Goal: Task Accomplishment & Management: Complete application form

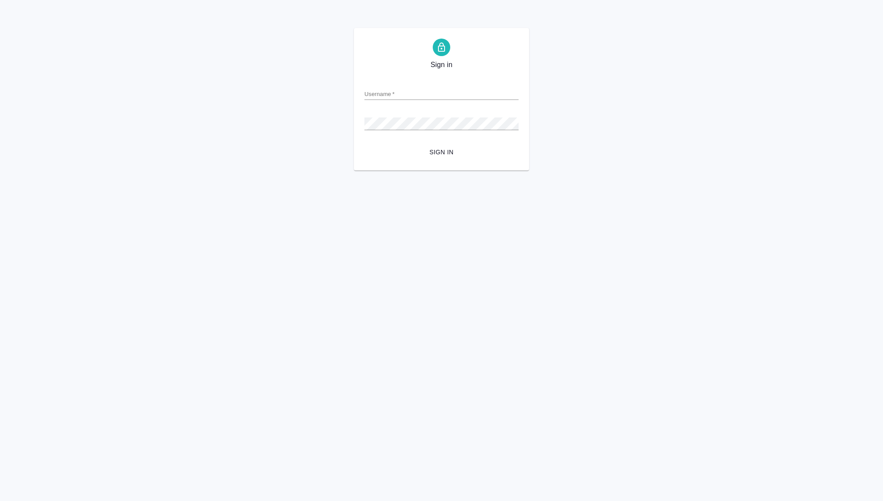
click at [412, 102] on form "Username   * Password   * urlPath   * / Sign in" at bounding box center [442, 117] width 154 height 86
click at [409, 93] on input "Username   *" at bounding box center [442, 94] width 154 height 12
type input "ekaterina.kovaleva@awatera.com"
click at [365, 144] on button "Sign in" at bounding box center [442, 152] width 154 height 16
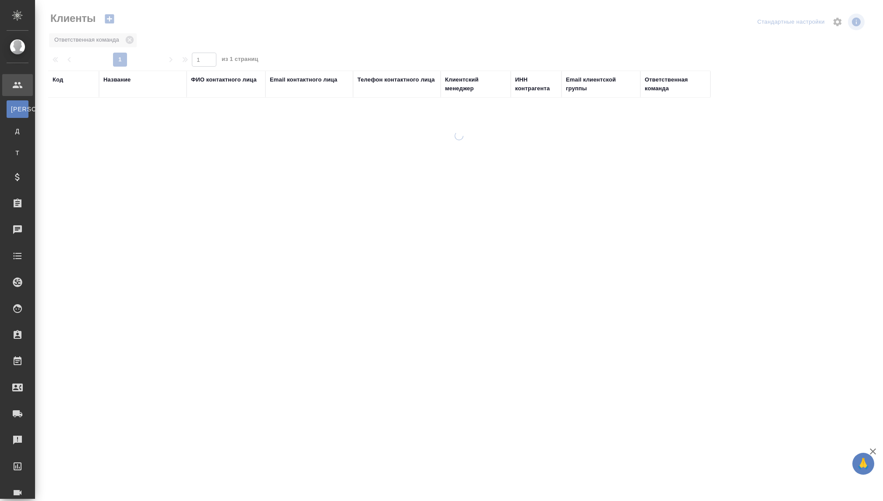
select select "RU"
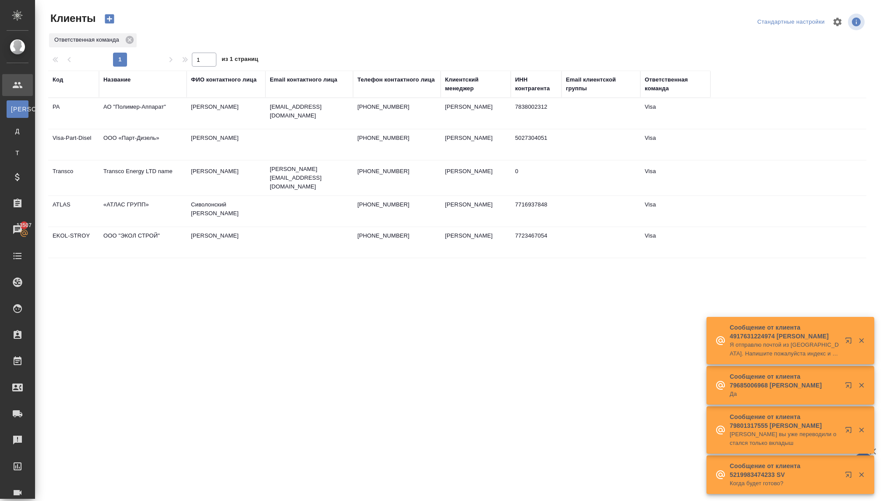
click at [111, 18] on icon "button" at bounding box center [109, 18] width 9 height 9
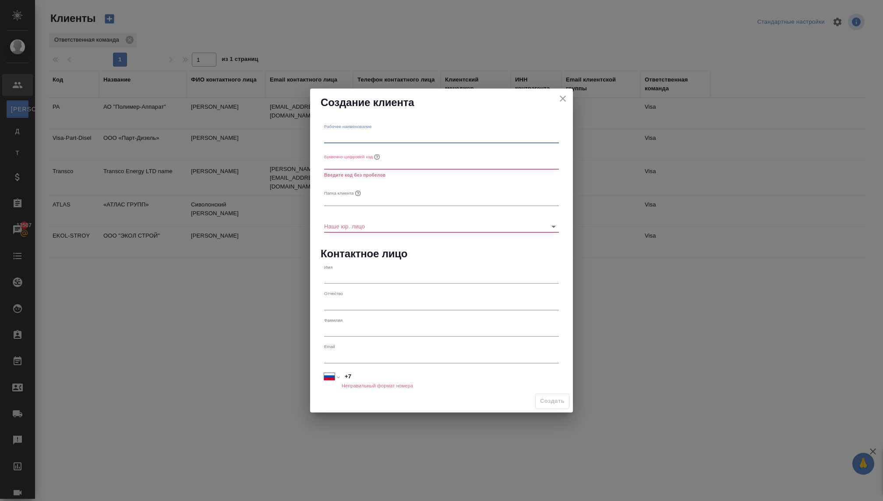
click at [354, 134] on input "text" at bounding box center [441, 137] width 235 height 12
paste input "ООО «МАПЕД РУС»"
type input "ООО «МАПЕД РУС»"
click at [359, 160] on input "text" at bounding box center [441, 163] width 235 height 12
click at [347, 166] on input "MAPED RUS" at bounding box center [441, 163] width 235 height 12
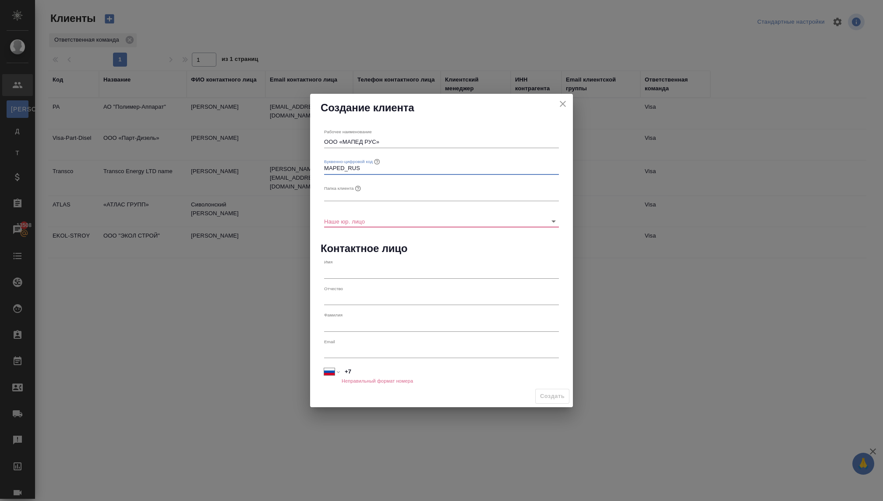
type input "MAPED_RUS"
click at [351, 194] on input "text" at bounding box center [441, 195] width 235 height 12
click at [341, 223] on input "Наше юр. лицо" at bounding box center [427, 221] width 207 height 12
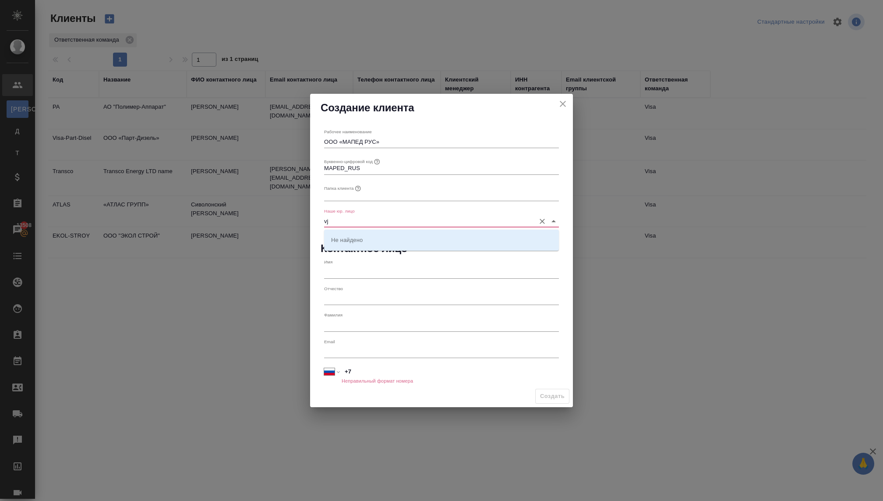
type input "v"
click at [355, 241] on p "(МБ) ООО "Монблан"" at bounding box center [359, 239] width 57 height 9
type input "(МБ) ООО "Монблан""
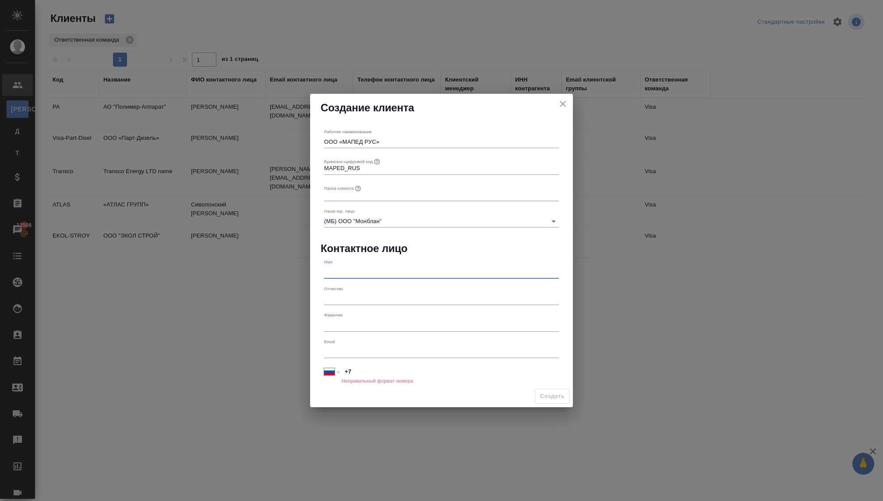
click at [330, 273] on input "text" at bounding box center [441, 272] width 235 height 12
type input "T"
drag, startPoint x: 371, startPoint y: 274, endPoint x: 344, endPoint y: 274, distance: 27.6
click at [344, 275] on input "Елена Галперин" at bounding box center [441, 272] width 235 height 12
type input "Елена"
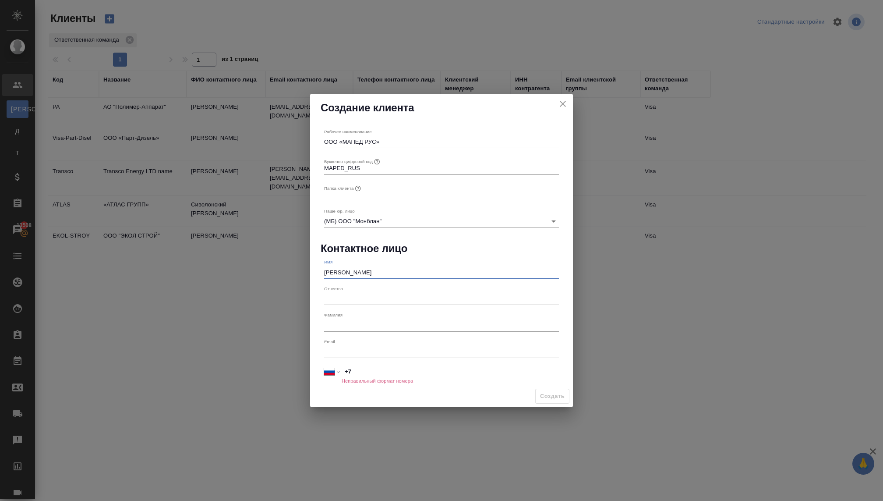
click at [327, 325] on input "text" at bounding box center [441, 325] width 235 height 12
type input "Галперина"
click at [347, 296] on input "text" at bounding box center [441, 299] width 235 height 12
type input "Михайловна"
click at [336, 347] on input "text" at bounding box center [441, 352] width 235 height 12
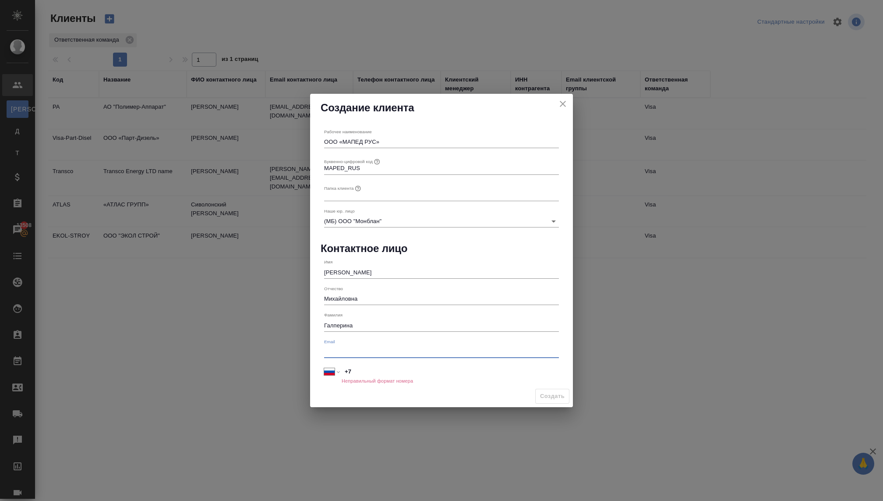
click at [361, 371] on input "+7" at bounding box center [450, 371] width 217 height 13
type input "+7 921 932 59 37"
click at [439, 333] on div "Фамилия Галперина" at bounding box center [442, 321] width 242 height 26
click at [434, 320] on input "Галперина" at bounding box center [441, 325] width 235 height 12
click at [413, 346] on input "text" at bounding box center [441, 352] width 235 height 12
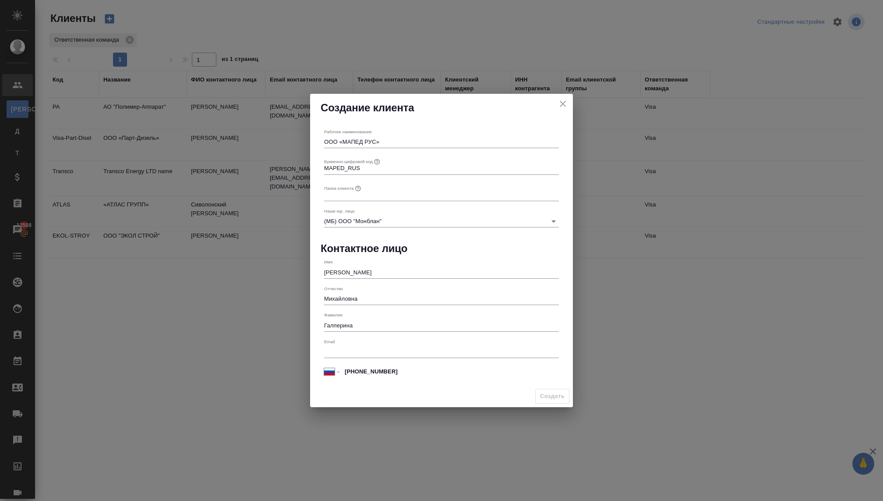
click at [548, 393] on div "Создать" at bounding box center [441, 396] width 263 height 22
click at [429, 344] on div "Email" at bounding box center [441, 348] width 235 height 19
click at [425, 344] on div "Email" at bounding box center [441, 348] width 235 height 19
click at [412, 347] on input "text" at bounding box center [441, 352] width 235 height 12
type input "ф"
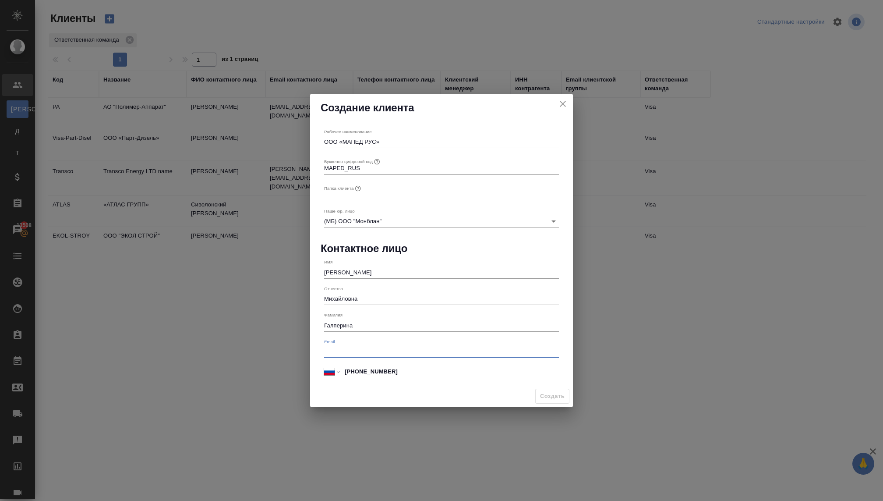
type input "r"
type input "elena@mail.ru"
click at [530, 399] on div "Создать" at bounding box center [441, 396] width 263 height 22
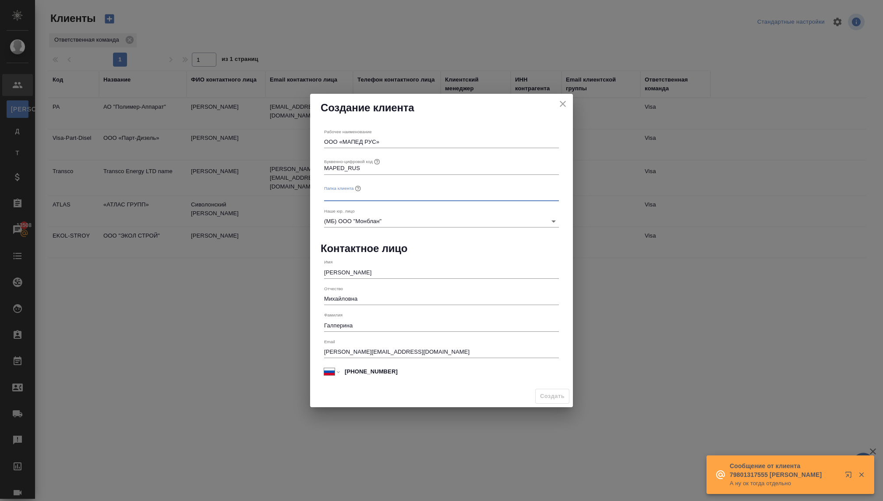
click at [401, 191] on input "text" at bounding box center [441, 195] width 235 height 12
click at [361, 188] on icon "button" at bounding box center [358, 188] width 7 height 7
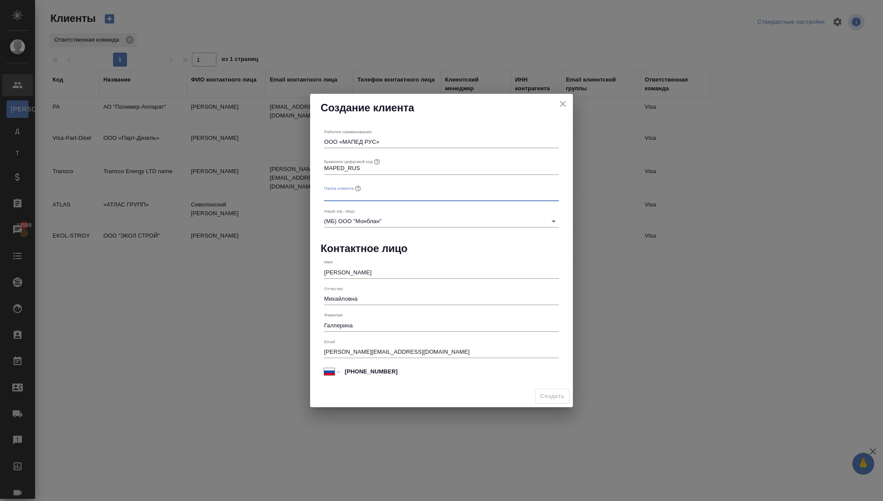
click at [361, 195] on input "text" at bounding box center [441, 195] width 235 height 12
drag, startPoint x: 376, startPoint y: 169, endPoint x: 281, endPoint y: 170, distance: 94.6
click at [281, 170] on div "Создание клиента Рабочее наименование ООО «МАПЕД РУС» Буквенно-цифровой код MAP…" at bounding box center [441, 250] width 883 height 501
click at [333, 198] on input "text" at bounding box center [441, 195] width 235 height 12
paste input "MAPED_RUS"
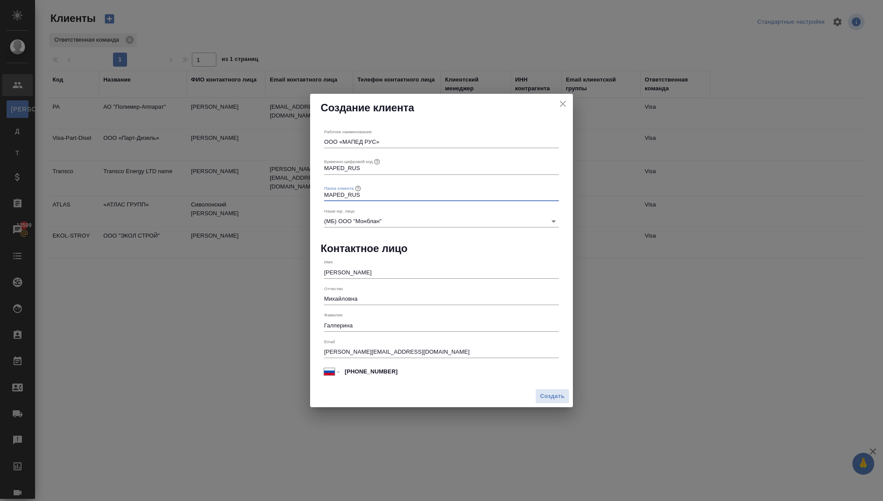
type input "MAPED_RUS"
drag, startPoint x: 378, startPoint y: 353, endPoint x: 279, endPoint y: 352, distance: 99.5
click at [279, 352] on div "Создание клиента Рабочее наименование ООО «МАПЕД РУС» Буквенно-цифровой код MAP…" at bounding box center [441, 250] width 883 height 501
click at [431, 394] on div "Создать" at bounding box center [441, 396] width 263 height 22
click at [554, 398] on span "Создать" at bounding box center [552, 396] width 25 height 10
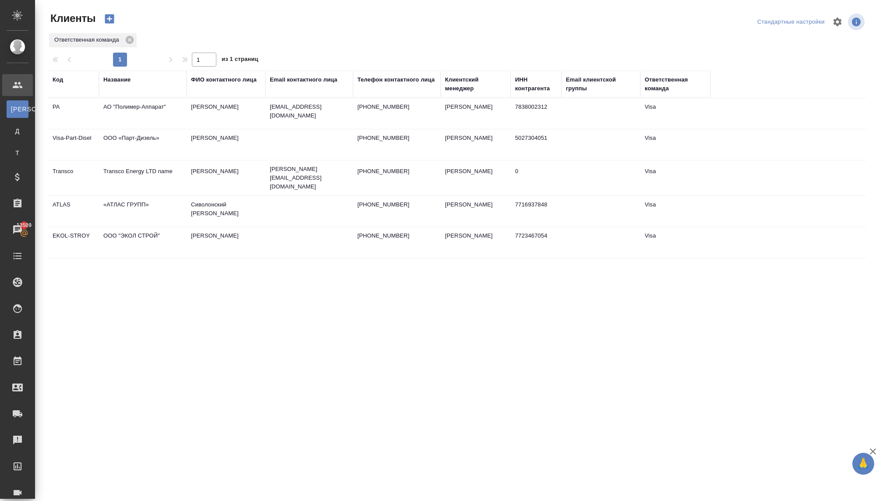
type input "+7"
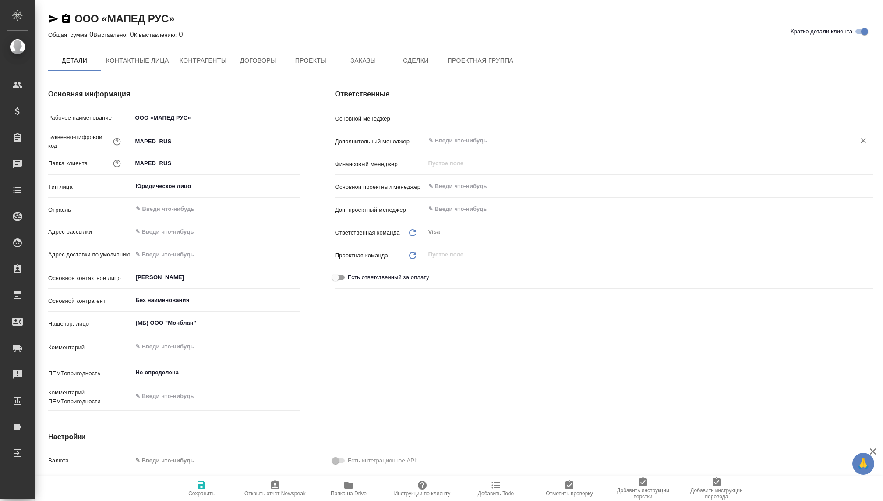
type textarea "x"
type input "Ковалева Екатерина"
type textarea "x"
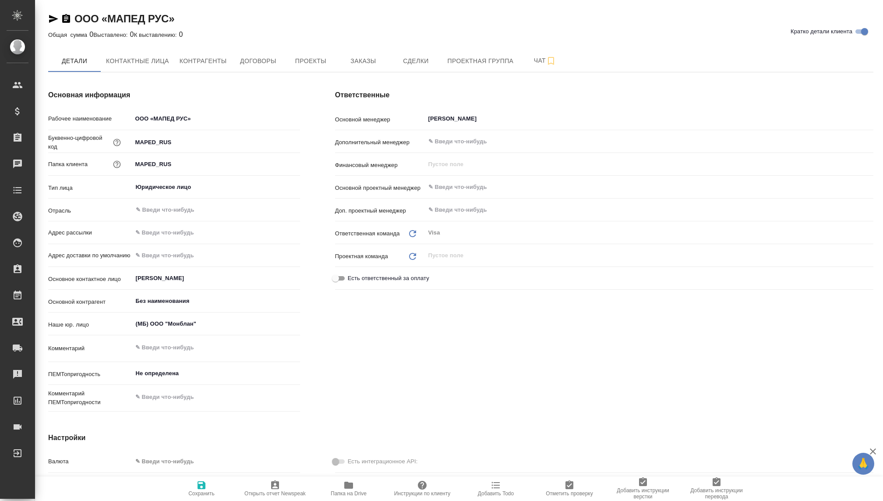
type textarea "x"
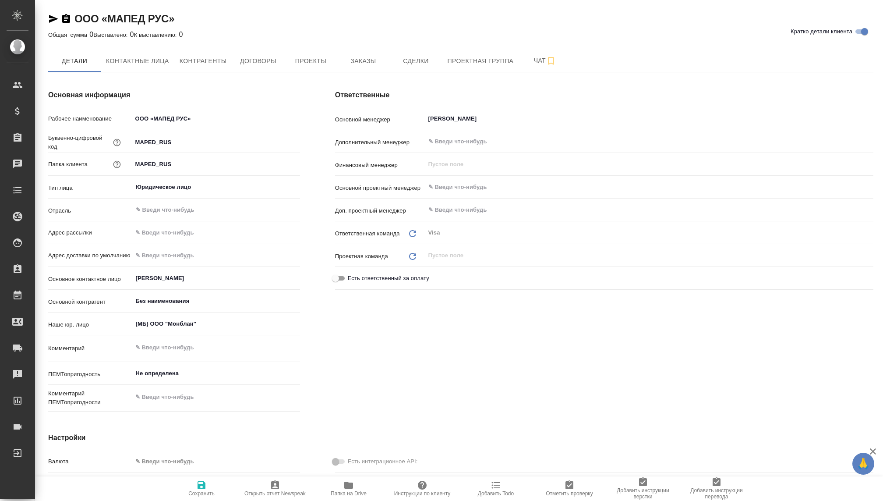
type textarea "x"
click at [183, 67] on button "Контрагенты" at bounding box center [203, 61] width 58 height 22
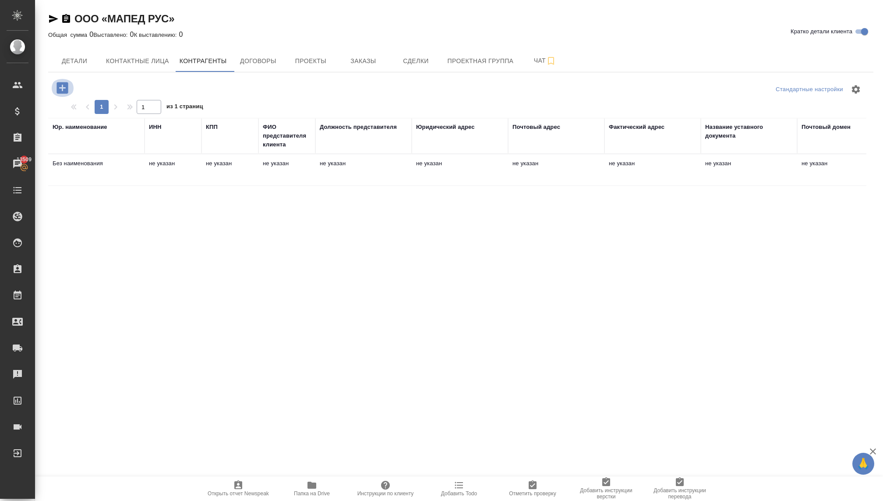
click at [61, 89] on icon "button" at bounding box center [62, 87] width 11 height 11
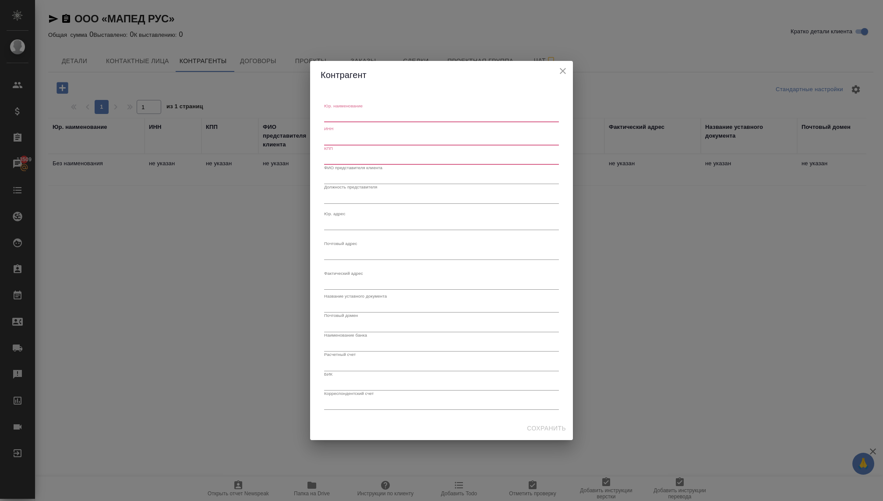
click at [345, 115] on textarea "Юр. наименование" at bounding box center [441, 116] width 235 height 7
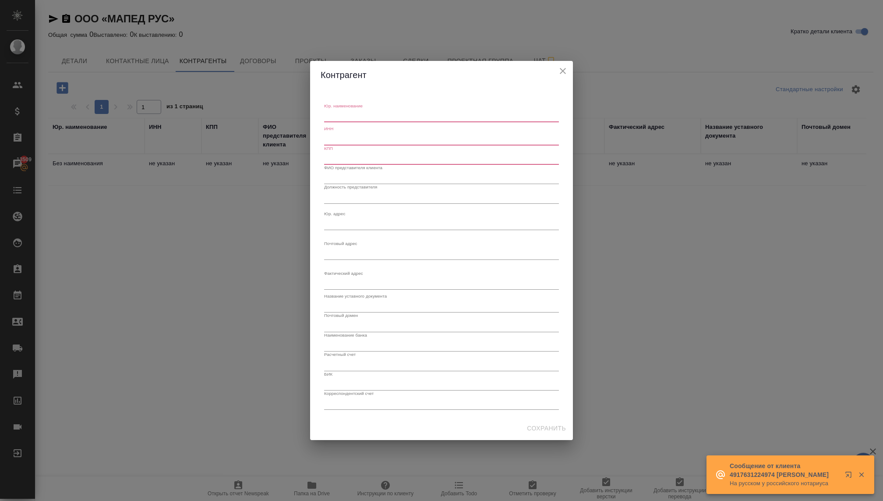
click at [357, 117] on textarea "Юр. наименование" at bounding box center [441, 116] width 235 height 7
paste textarea "ООО «МАПЕД РУС»"
type textarea "ООО «МАПЕД РУС»"
click at [350, 133] on input "text" at bounding box center [441, 139] width 235 height 12
paste input "7813527734"
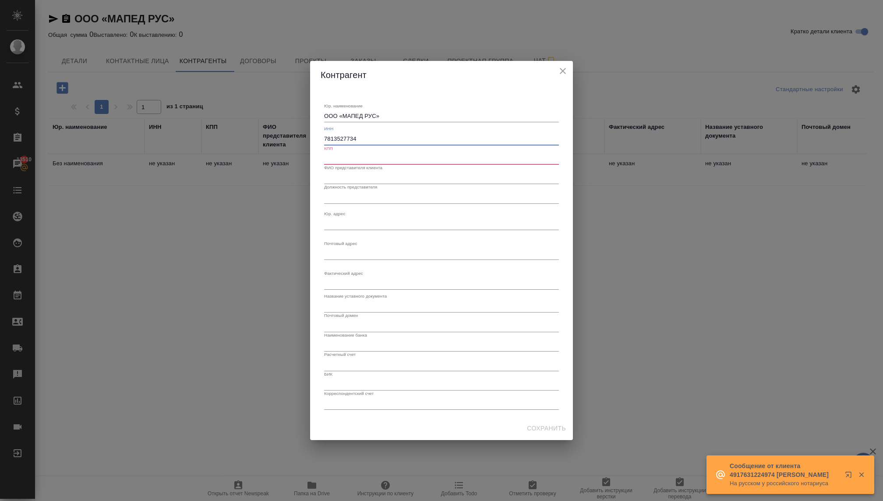
type input "7813527734"
click at [342, 158] on input "text" at bounding box center [441, 158] width 235 height 12
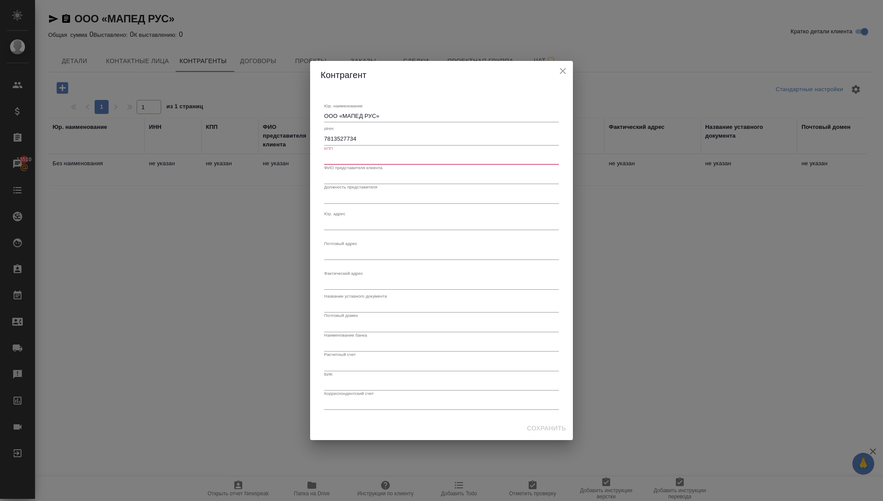
paste input "781301001"
type input "781301001"
click at [354, 175] on input "text" at bounding box center [441, 178] width 235 height 12
type input "U"
click at [331, 193] on input "text" at bounding box center [441, 197] width 235 height 12
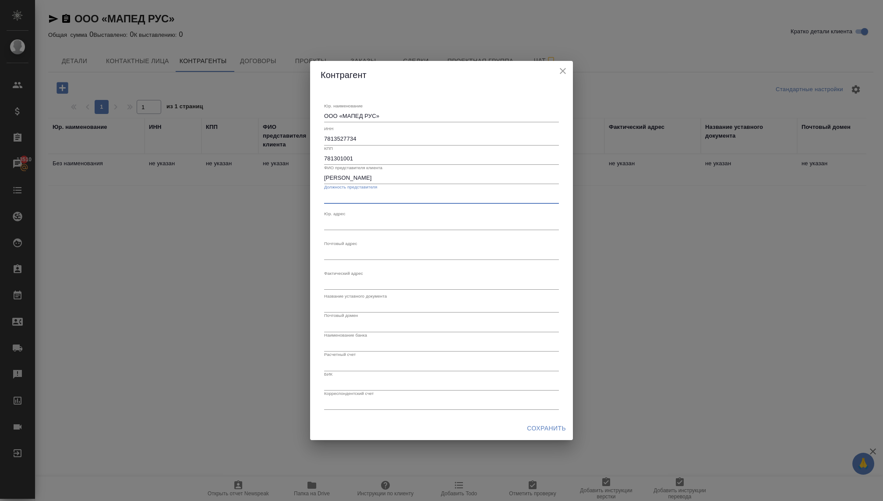
click at [330, 177] on input "Галперина Елена Михайловна" at bounding box center [441, 178] width 235 height 12
type input "Гальперина Елена Михайловна"
click at [332, 192] on input "text" at bounding box center [441, 197] width 235 height 12
click at [333, 224] on textarea "Юр. наименование" at bounding box center [441, 223] width 235 height 7
paste textarea "197376, г. Санкт-Петербург, ул. Профессора Попова, дом 23, литер В, пом/комн 3Н…"
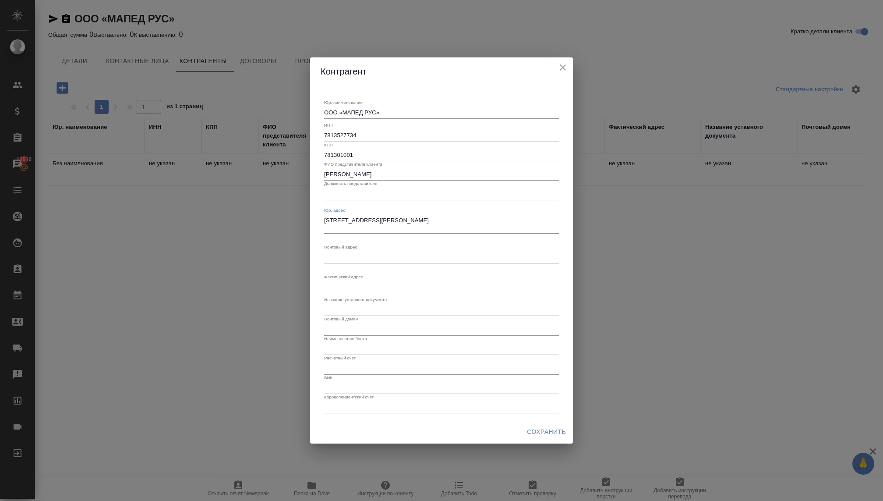
type textarea "197376, г. Санкт-Петербург, ул. Профессора Попова, дом 23, литер В, пом/комн 3Н…"
click at [351, 256] on textarea "Юр. наименование" at bounding box center [441, 257] width 235 height 7
click at [337, 218] on textarea "197376, г. Санкт-Петербург, ул. Профессора Попова, дом 23, литер В, пом/комн 3Н…" at bounding box center [441, 224] width 235 height 14
click at [343, 220] on textarea "197376, г. Санкт-Петербург, ул. Профессора Попова, дом 23, литер В, пом/комн 3Н…" at bounding box center [441, 224] width 235 height 14
drag, startPoint x: 453, startPoint y: 224, endPoint x: 258, endPoint y: 214, distance: 195.2
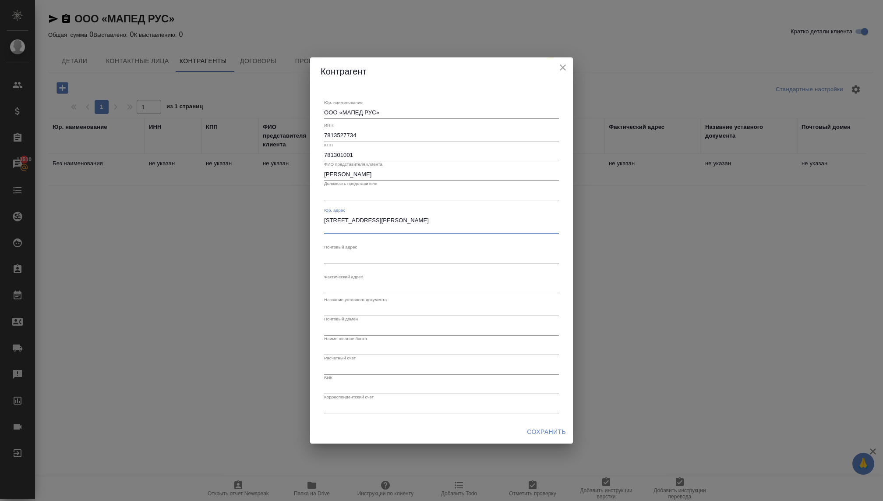
click at [259, 214] on div "Контрагент Юр. наименование ООО «МАПЕД РУС» x ИНН 7813527734 КПП 781301001 ФИО …" at bounding box center [441, 250] width 883 height 501
click at [330, 256] on textarea "Юр. наименование" at bounding box center [441, 257] width 235 height 7
paste textarea "197376, г. Санкт-Петербург, ул. Профессора Попова, дом 23, литер В, пом/комн 3Н…"
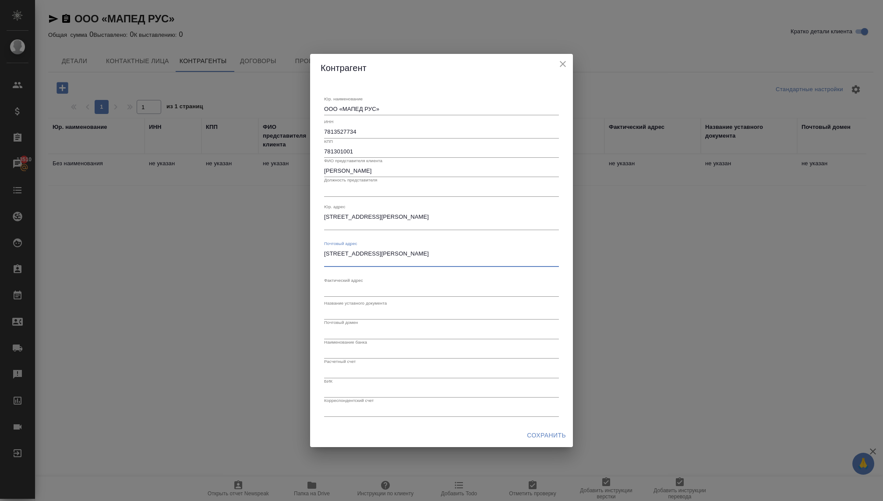
type textarea "197376, г. Санкт-Петербург, ул. Профессора Попова, дом 23, литер В, пом/комн 3Н…"
click at [339, 287] on textarea "Юр. наименование" at bounding box center [441, 290] width 235 height 7
paste textarea "197376, г. Санкт-Петербург, ул. Профессора Попова, дом 23, литер В, пом/комн 3Н…"
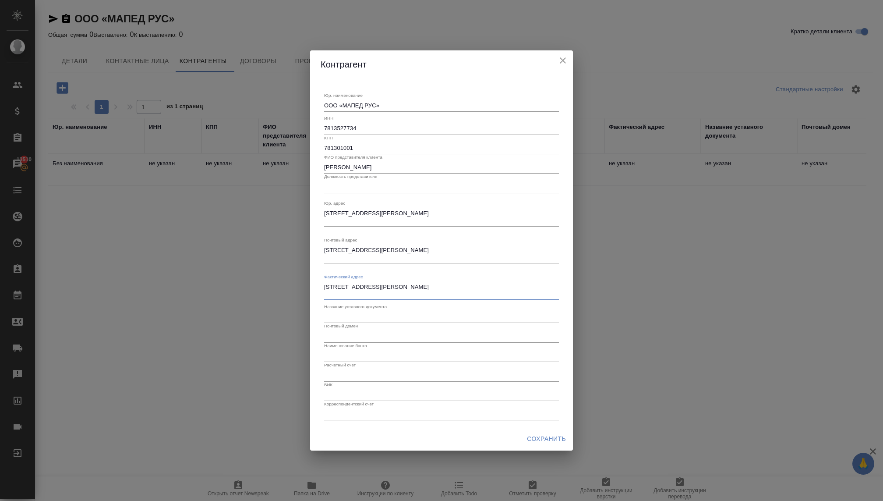
type textarea "197376, г. Санкт-Петербург, ул. Профессора Попова, дом 23, литер В, пом/комн 3Н…"
click at [336, 315] on input "text" at bounding box center [441, 317] width 235 height 12
click at [338, 337] on input "text" at bounding box center [441, 336] width 235 height 12
click at [337, 351] on input "text" at bounding box center [441, 356] width 235 height 12
paste input "АО "РАЙФФАЙЗЕНБАНК""
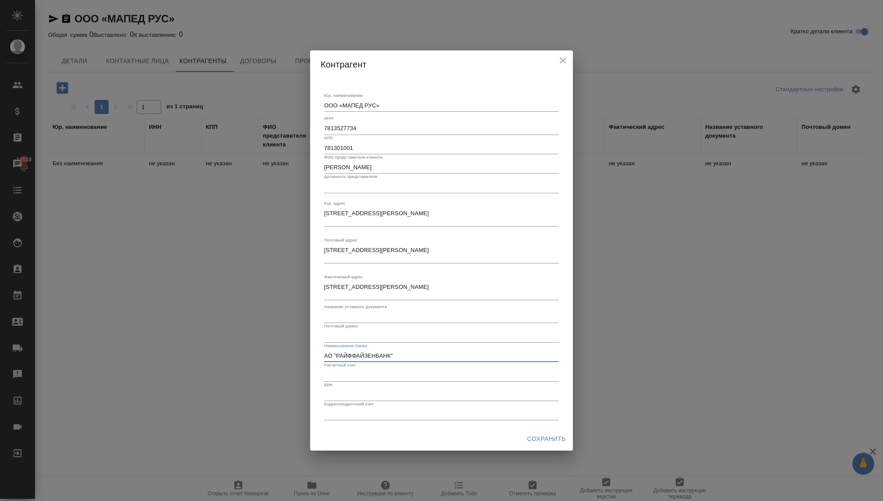
type input "АО "РАЙФФАЙЗЕНБАНК""
click at [340, 375] on input "text" at bounding box center [441, 375] width 235 height 12
paste input "40 702 810 403 000 084 760"
type input "40 702 810 403 000 084 760"
click at [334, 391] on input "text" at bounding box center [441, 395] width 235 height 12
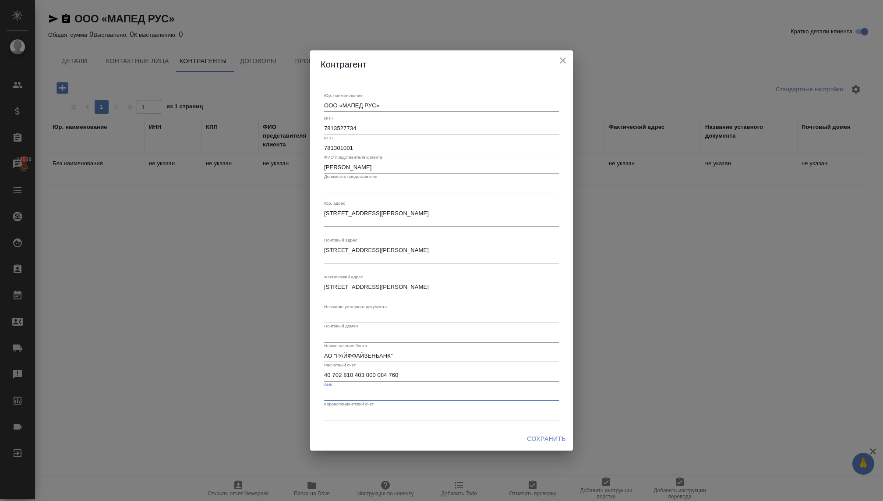
paste input "044030723"
type input "044030723"
click at [347, 412] on input "text" at bounding box center [441, 414] width 235 height 12
paste input "30101810100000000723"
type input "30101810100000000723"
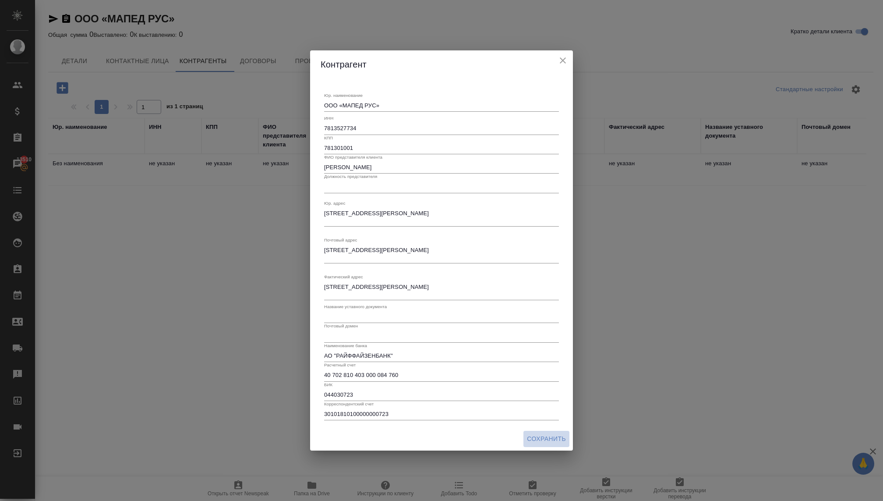
click at [533, 437] on span "Сохранить" at bounding box center [546, 438] width 39 height 11
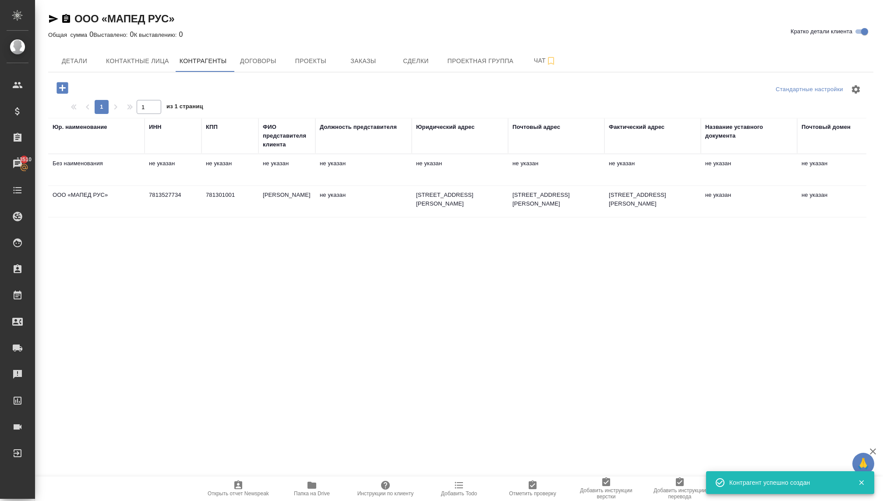
click at [88, 166] on td "Без наименования" at bounding box center [96, 170] width 96 height 31
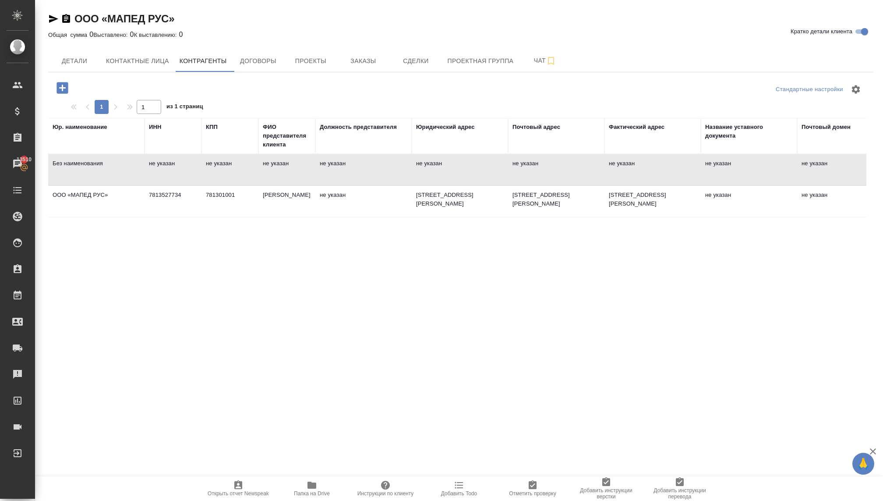
click at [95, 214] on td "ООО «МАПЕД РУС»" at bounding box center [96, 201] width 96 height 31
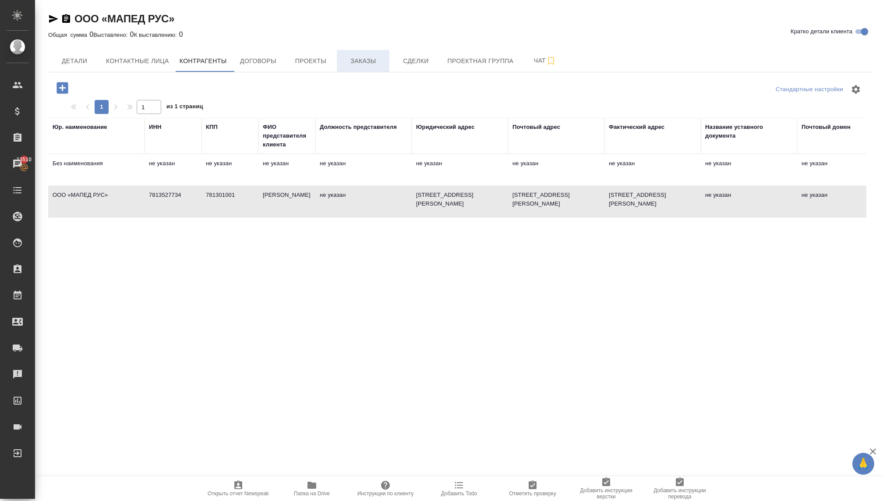
click at [358, 60] on span "Заказы" at bounding box center [363, 61] width 42 height 11
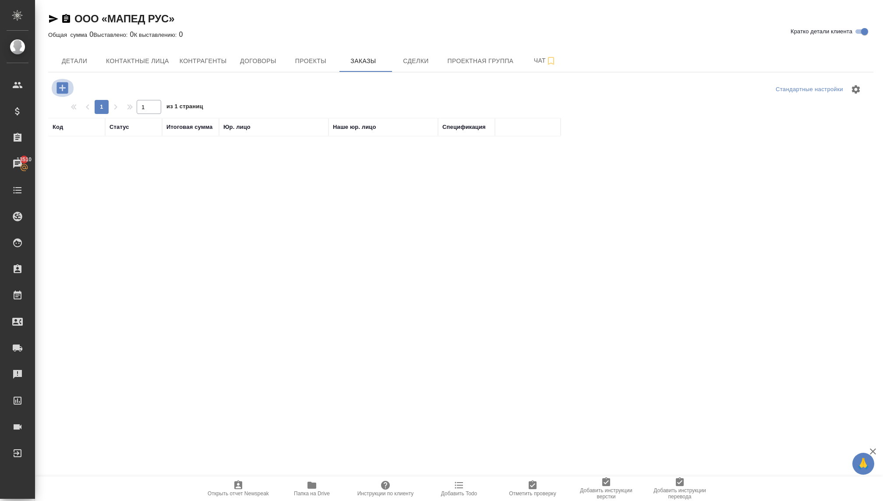
click at [61, 90] on icon "button" at bounding box center [62, 87] width 11 height 11
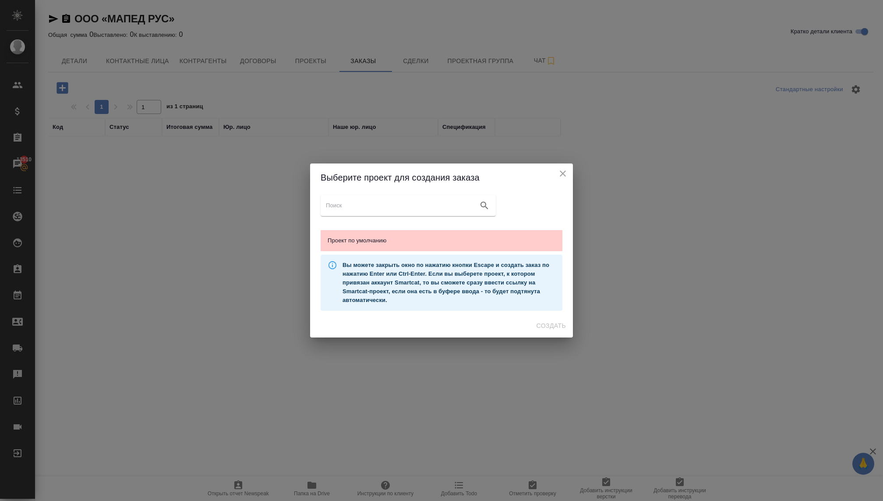
click at [349, 206] on input "search google maps" at bounding box center [400, 205] width 149 height 12
click at [354, 240] on span "Проект по умолчанию" at bounding box center [442, 240] width 228 height 9
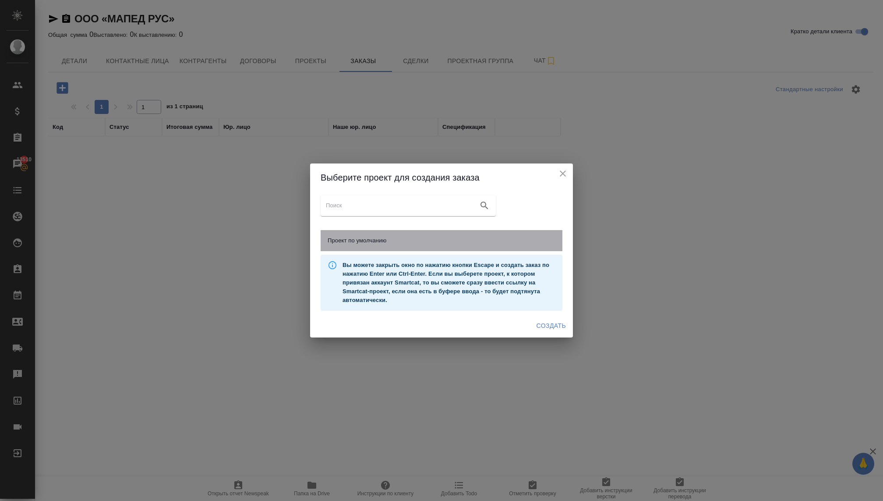
click at [420, 243] on span "Проект по умолчанию" at bounding box center [442, 240] width 228 height 9
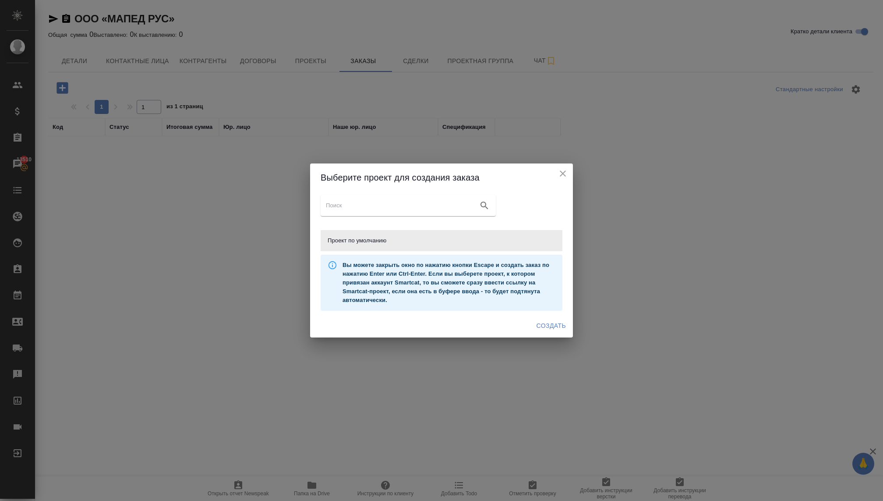
click at [555, 324] on span "Создать" at bounding box center [551, 325] width 29 height 11
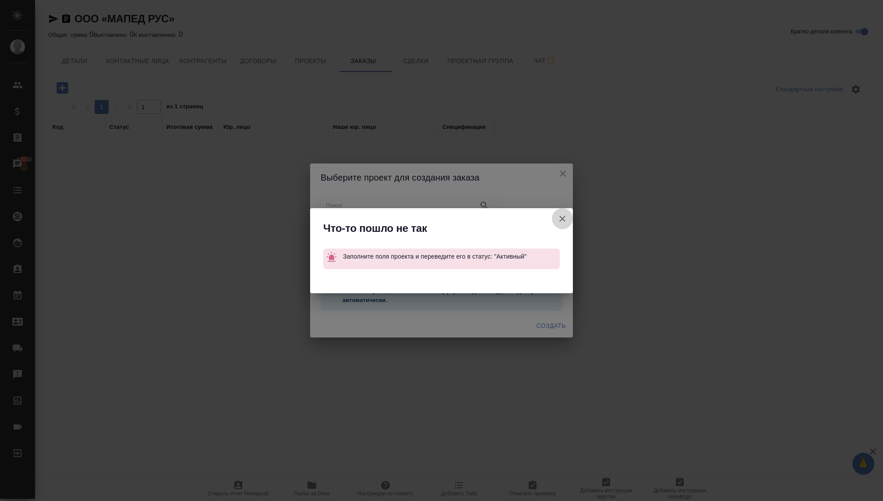
click at [561, 215] on icon "button" at bounding box center [562, 218] width 11 height 11
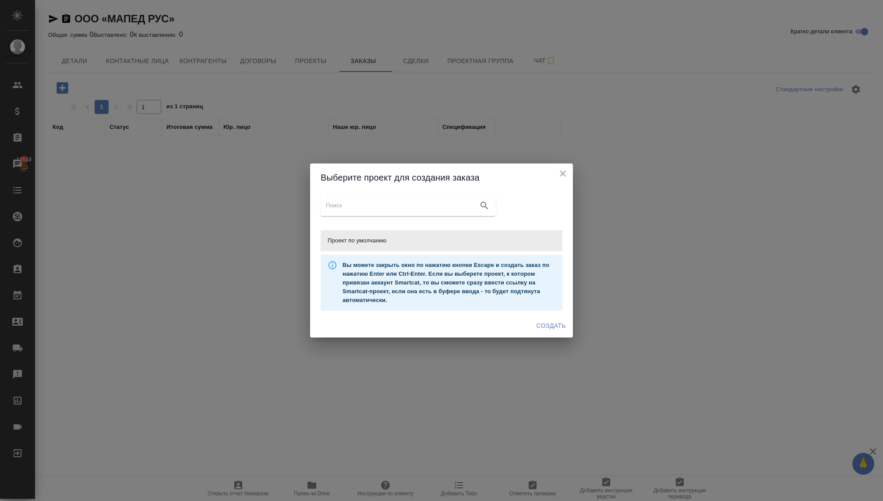
click at [560, 174] on icon "close" at bounding box center [563, 173] width 11 height 11
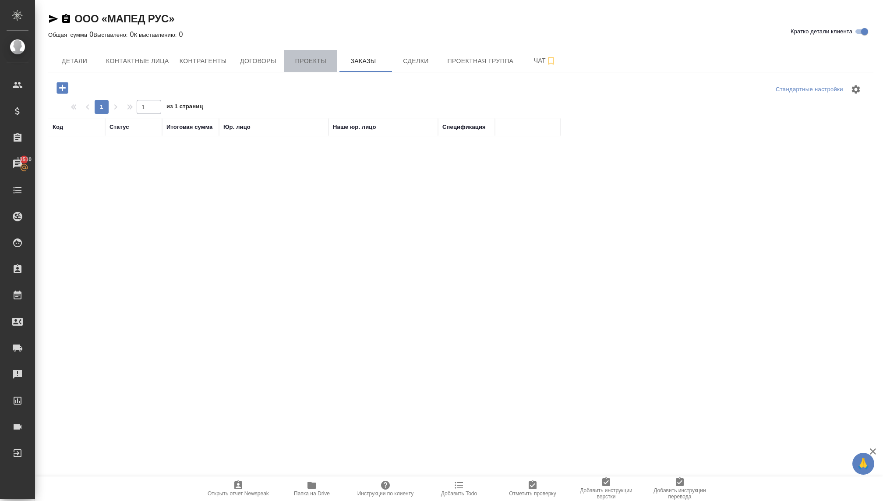
click at [295, 56] on span "Проекты" at bounding box center [311, 61] width 42 height 11
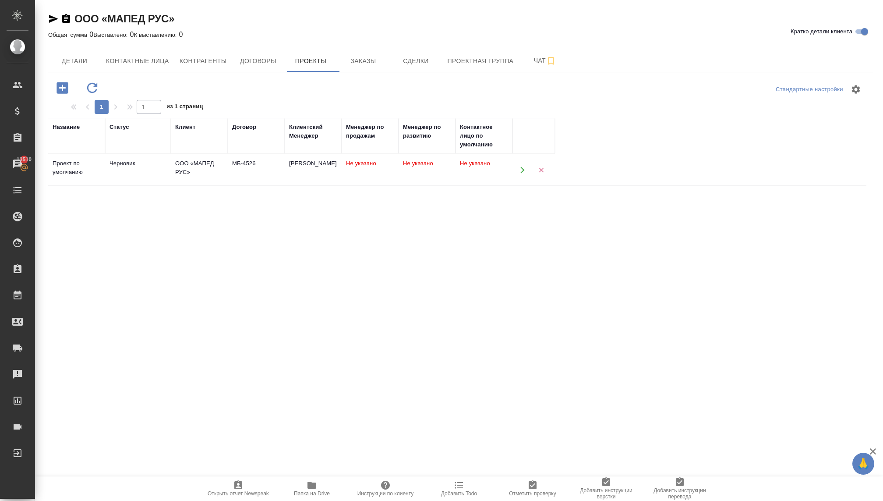
click at [354, 163] on span "Не указано" at bounding box center [361, 163] width 30 height 7
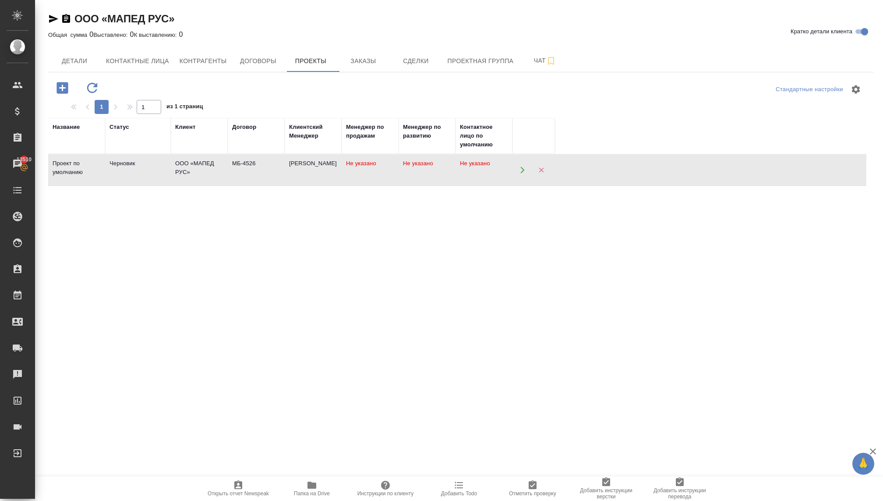
click at [354, 163] on span "Не указано" at bounding box center [361, 163] width 30 height 7
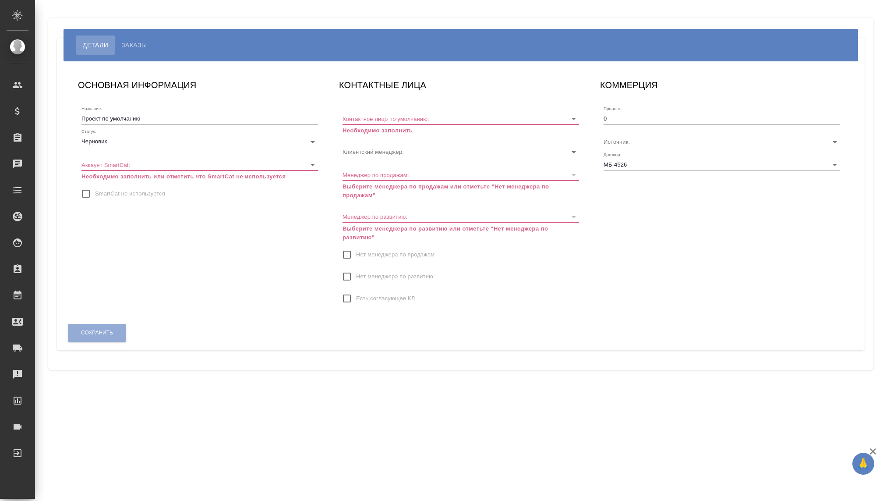
type input "[PERSON_NAME]"
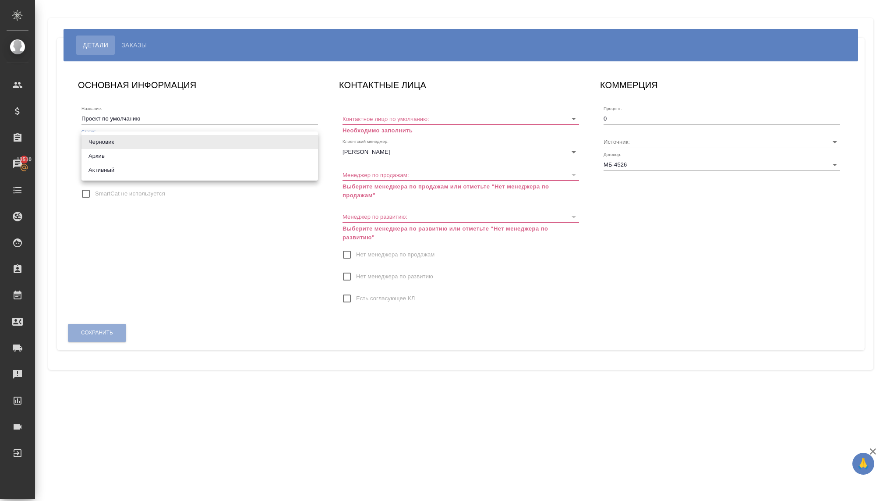
click at [287, 143] on body "🙏 .cls-1 fill:#fff; AWATERA Kovaleva Ekaterina Клиенты Спецификации Заказы 1351…" at bounding box center [441, 250] width 883 height 501
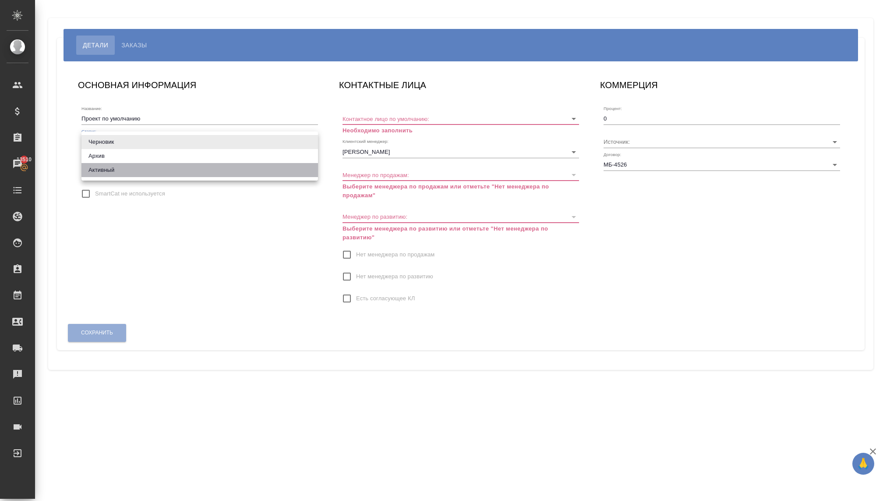
click at [277, 165] on li "Активный" at bounding box center [199, 170] width 237 height 14
type input "active"
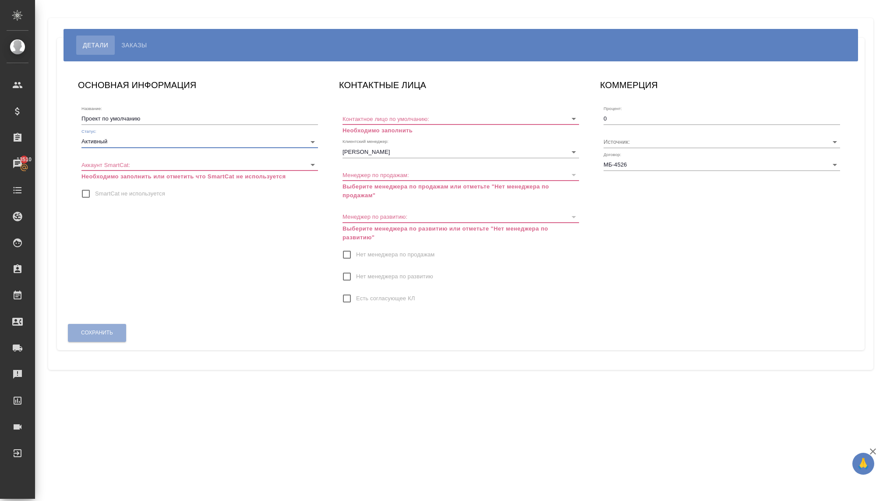
click at [268, 161] on body "🙏 .cls-1 fill:#fff; AWATERA Kovaleva Ekaterina Клиенты Спецификации Заказы 1351…" at bounding box center [441, 250] width 883 height 501
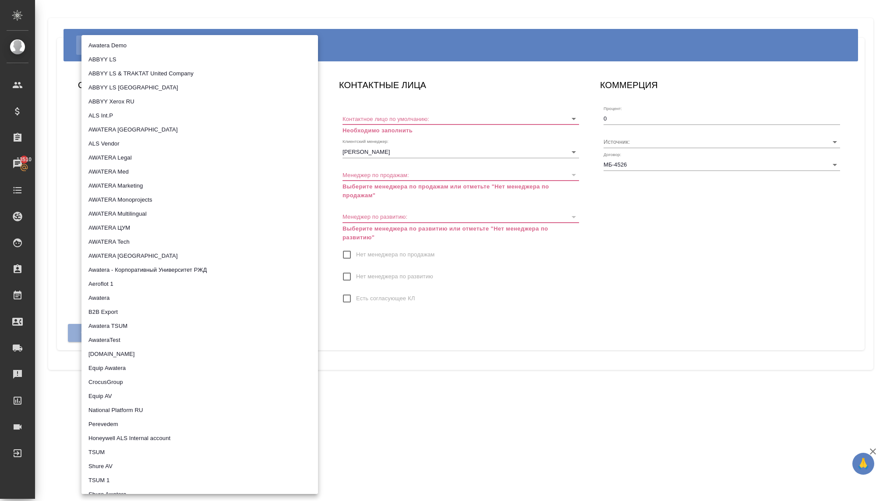
click at [337, 154] on div at bounding box center [441, 250] width 883 height 501
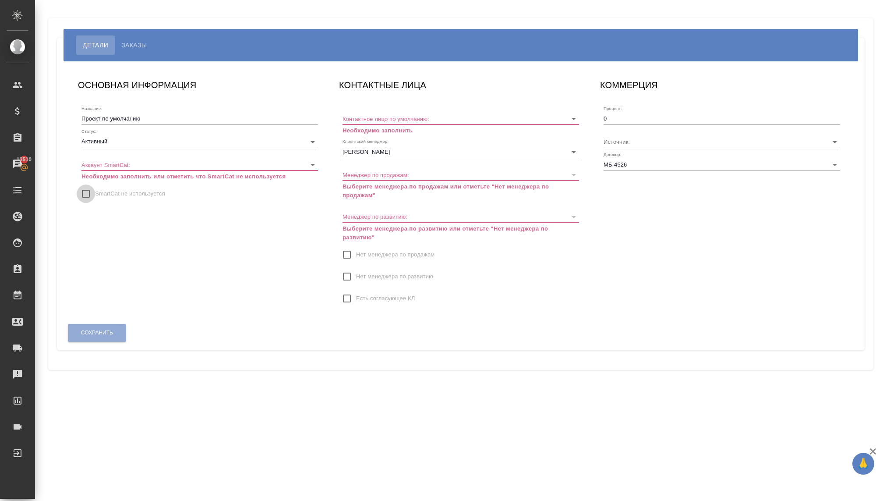
click at [85, 193] on input "SmartCat не используется" at bounding box center [86, 193] width 18 height 18
checkbox input "true"
click at [395, 117] on input "Контактное лицо по умолчанию:" at bounding box center [447, 119] width 209 height 12
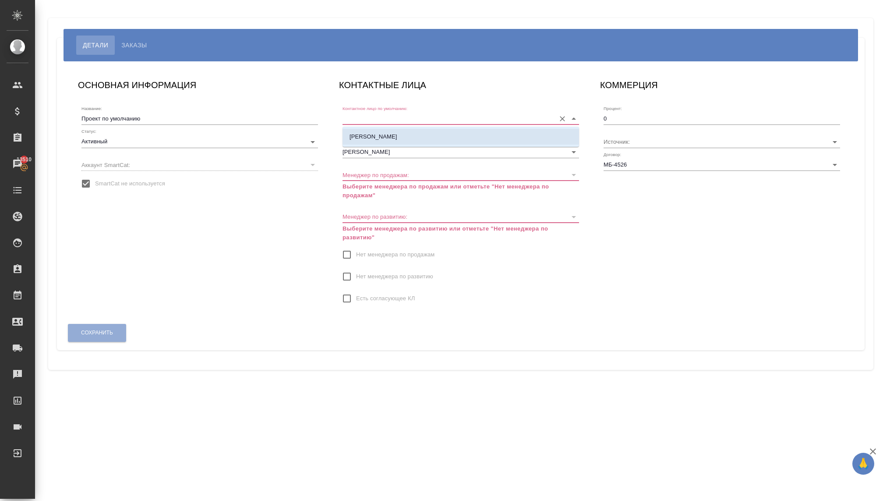
click at [395, 135] on p "Галперина Елена Михайловна" at bounding box center [374, 136] width 48 height 9
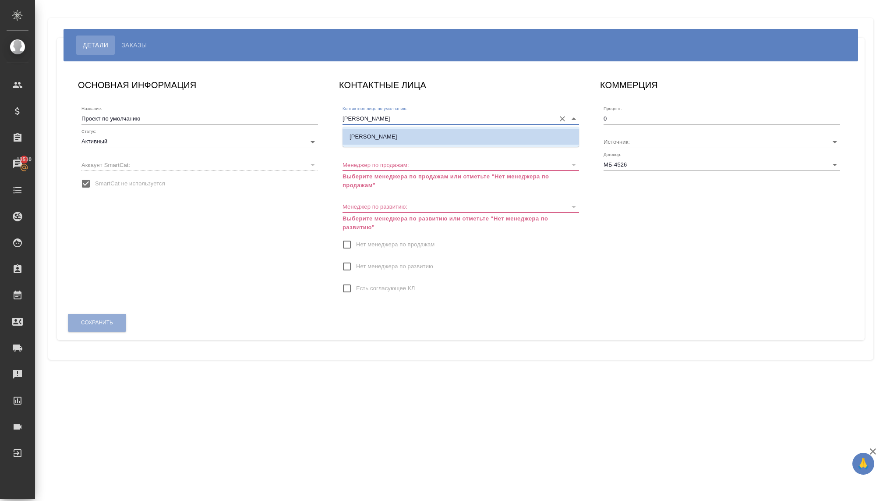
click at [347, 116] on input "[PERSON_NAME]" at bounding box center [447, 119] width 209 height 12
type input "Гальперина Елена Михайловна"
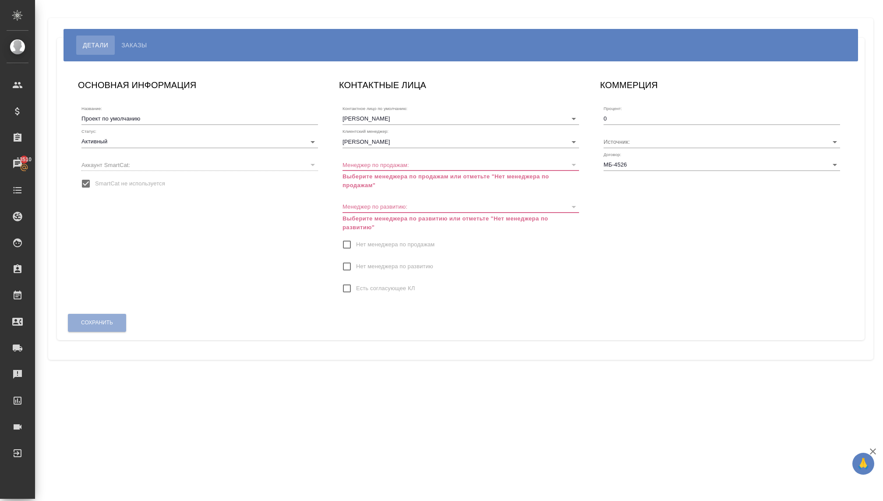
click at [322, 157] on div "ОСНОВНАЯ ИНФОРМАЦИЯ Название: Проект по умолчанию Статус: Активный active Аккау…" at bounding box center [199, 191] width 261 height 244
click at [368, 181] on p "Выберите менеджера по продажам или отметьте "Нет менеджера по продажам"" at bounding box center [461, 181] width 237 height 18
click at [357, 214] on p "Выберите менеджера по развитию или отметьте "Нет менеджера по развитию"" at bounding box center [461, 223] width 237 height 18
click at [344, 241] on input "Нет менеджера по продажам" at bounding box center [347, 244] width 18 height 18
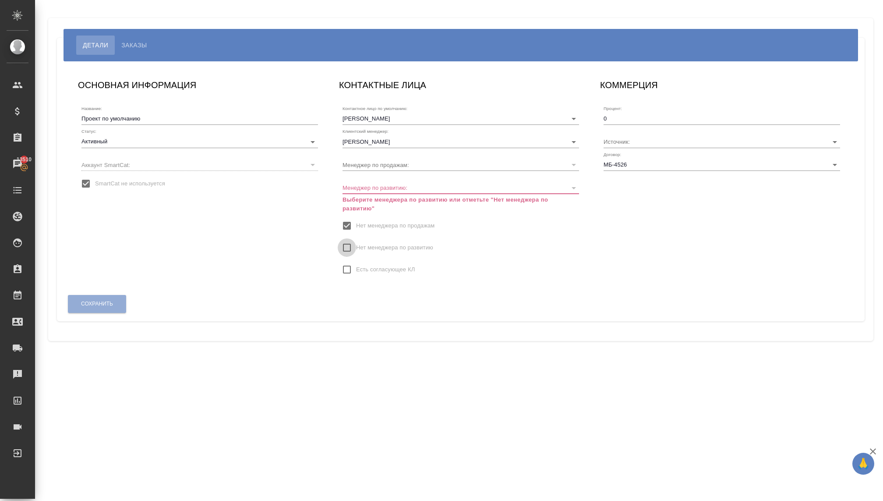
click at [343, 247] on input "Нет менеджера по развитию" at bounding box center [347, 247] width 18 height 18
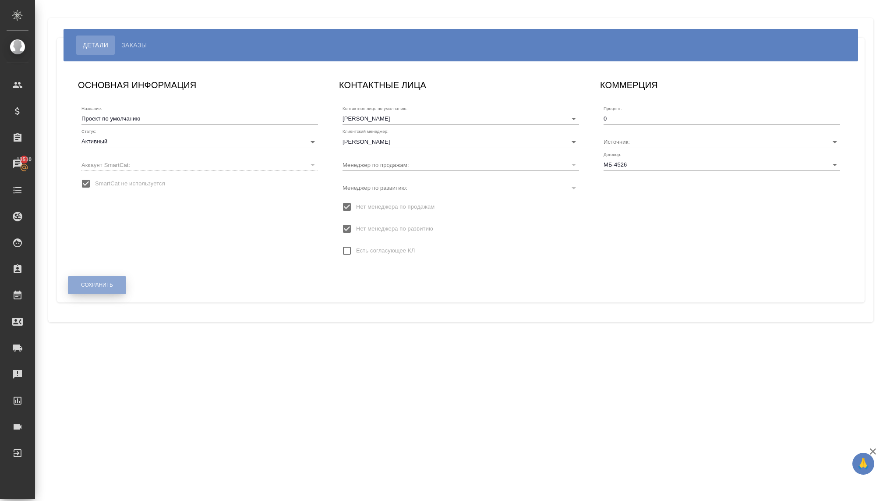
click at [107, 283] on span "Сохранить" at bounding box center [97, 284] width 32 height 7
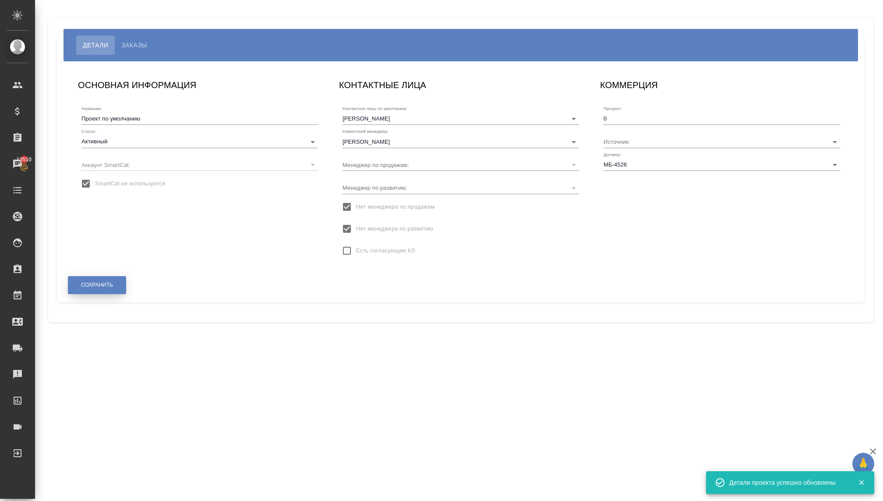
click at [107, 283] on span "Сохранить" at bounding box center [97, 284] width 32 height 7
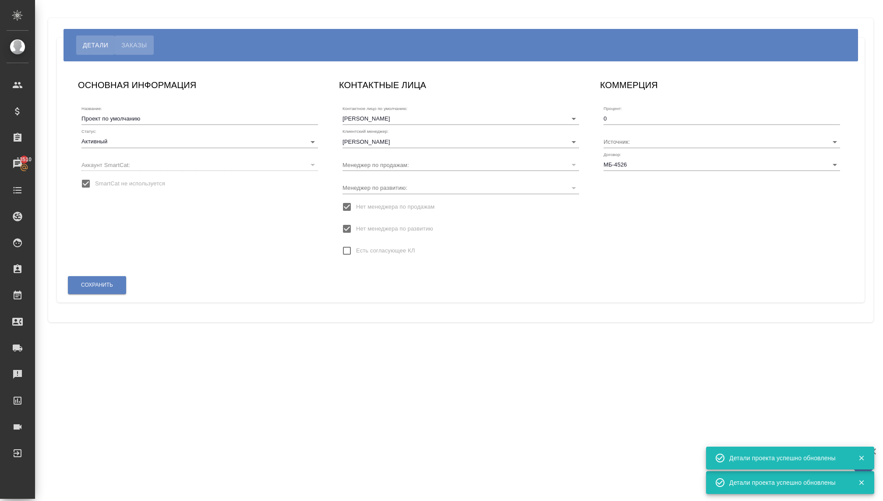
click at [133, 42] on span "Заказы" at bounding box center [133, 45] width 25 height 11
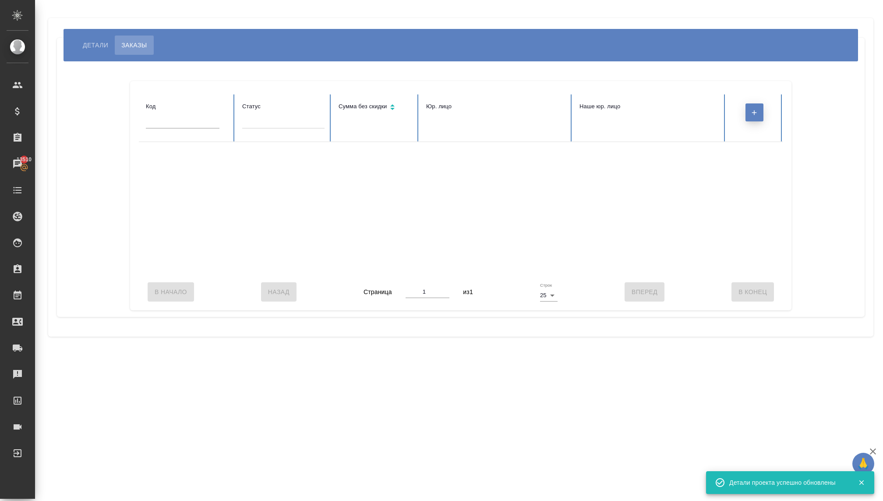
click at [748, 112] on button "button" at bounding box center [755, 112] width 18 height 18
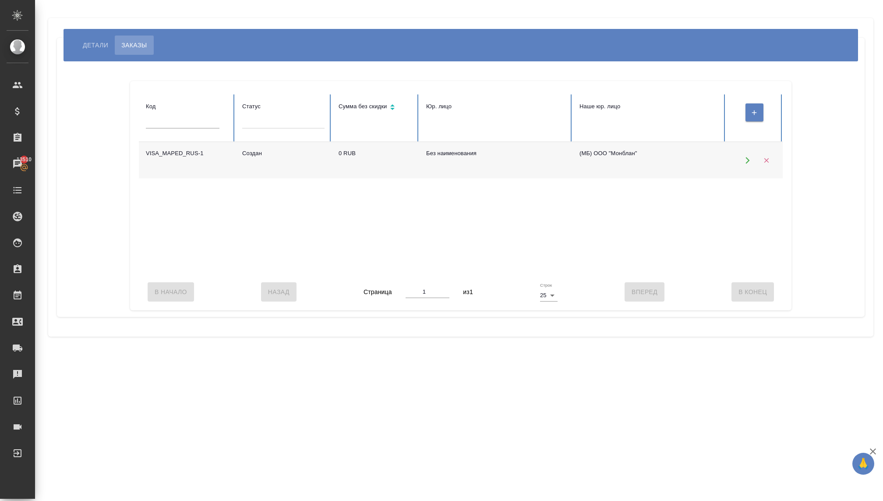
click at [766, 160] on icon "button" at bounding box center [766, 160] width 5 height 5
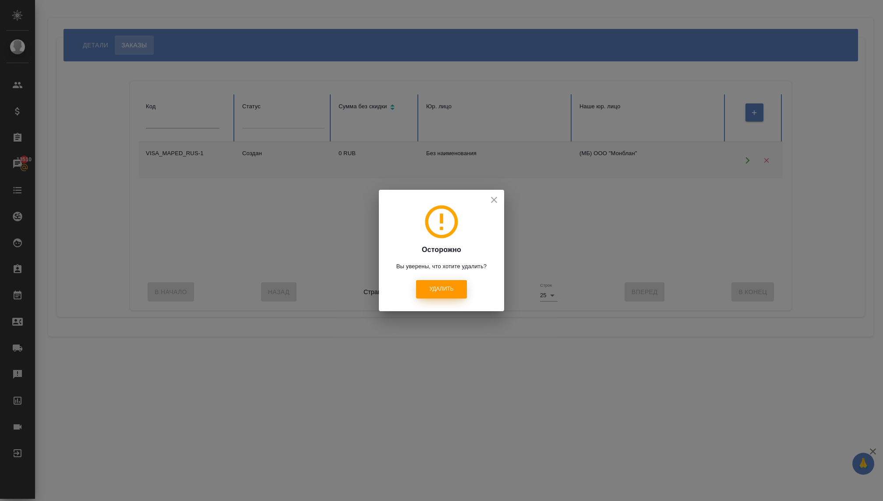
click at [435, 285] on span "Удалить" at bounding box center [441, 288] width 24 height 7
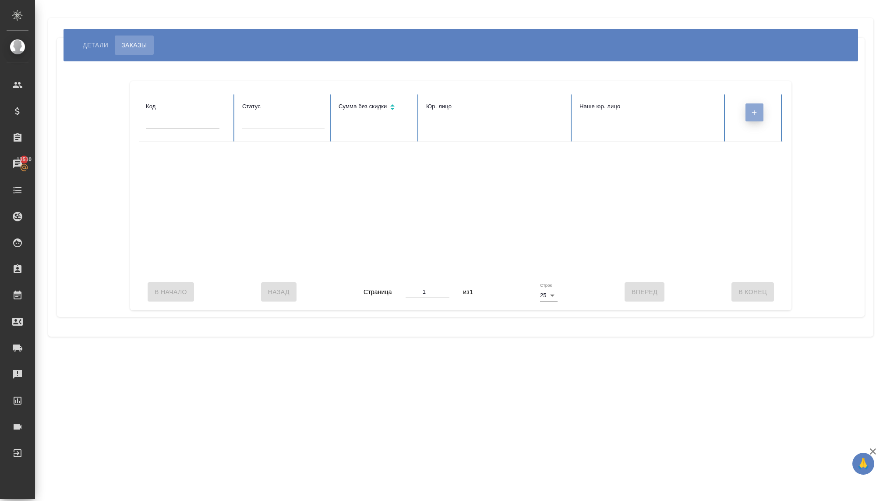
click at [754, 114] on icon "button" at bounding box center [755, 113] width 8 height 8
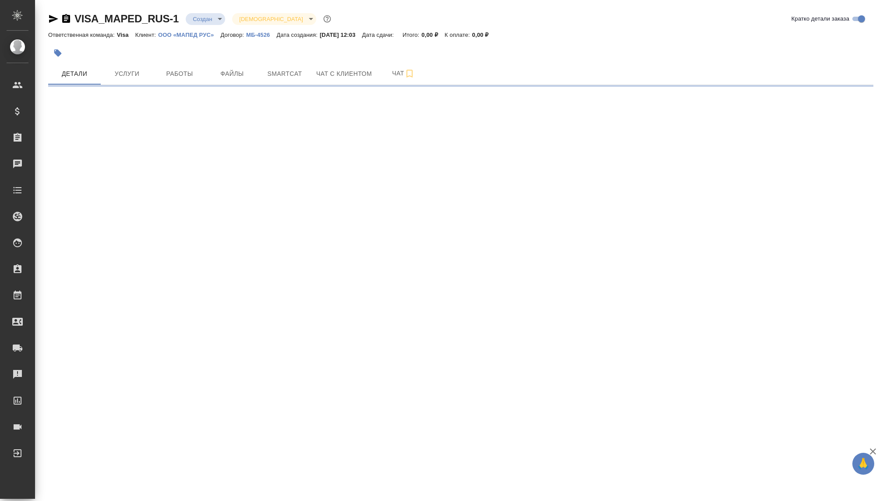
select select "RU"
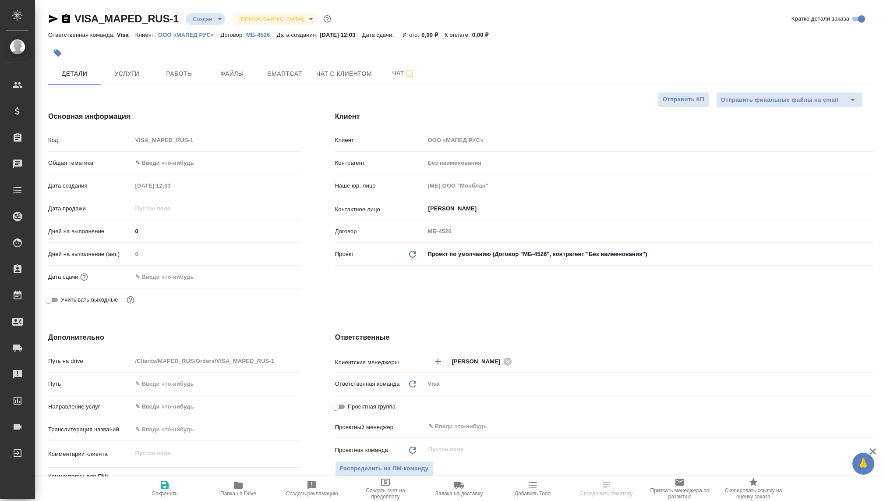
type textarea "x"
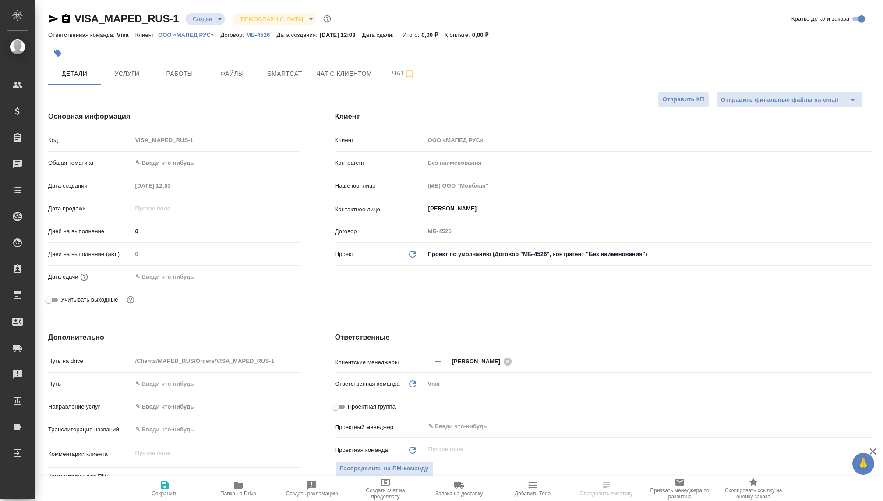
type textarea "x"
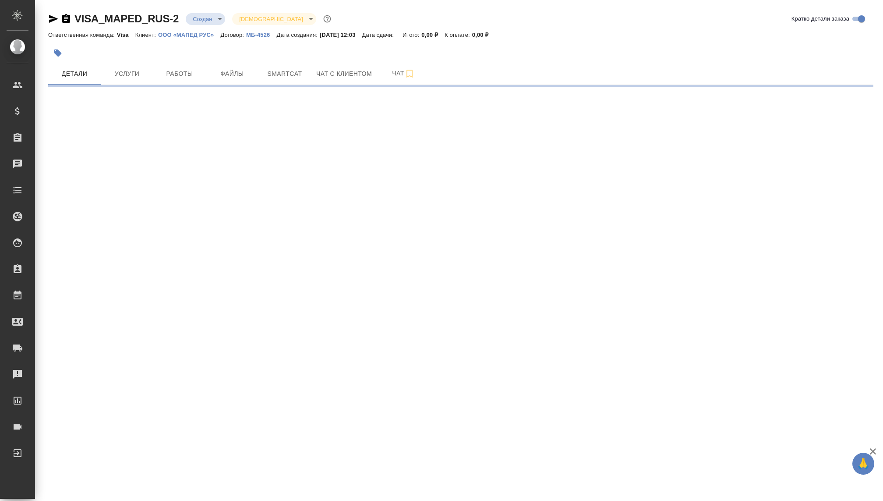
select select "RU"
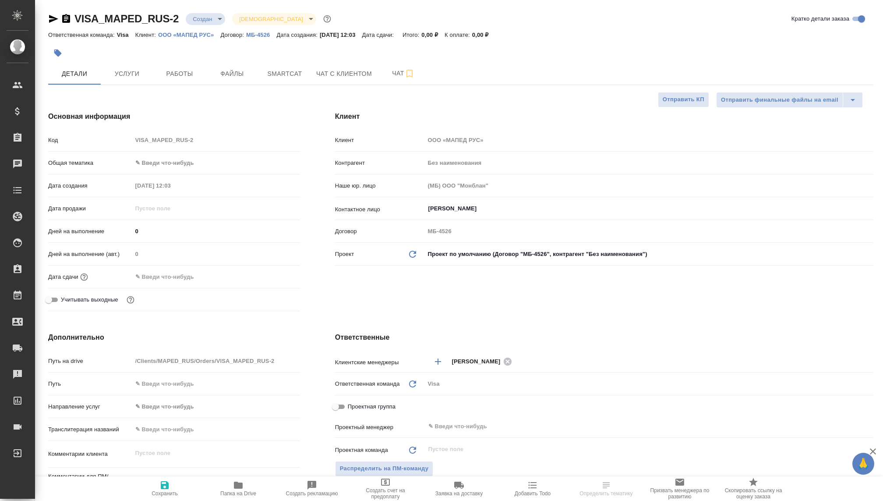
type textarea "x"
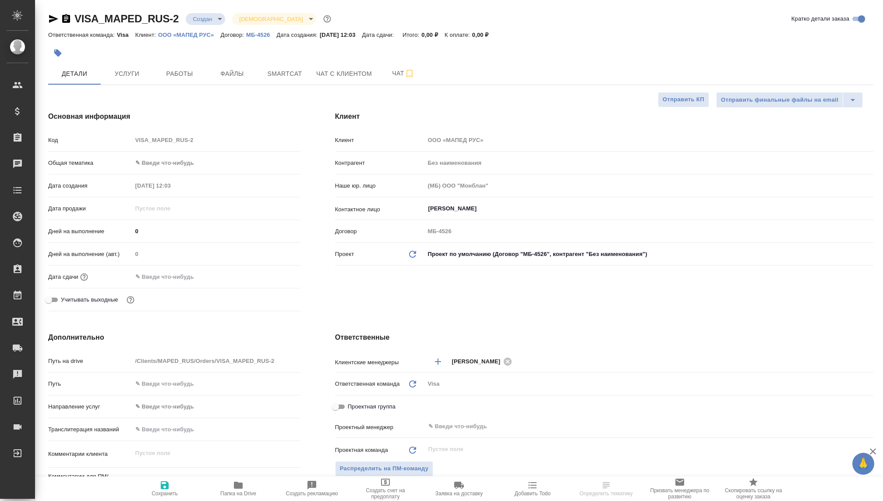
type textarea "x"
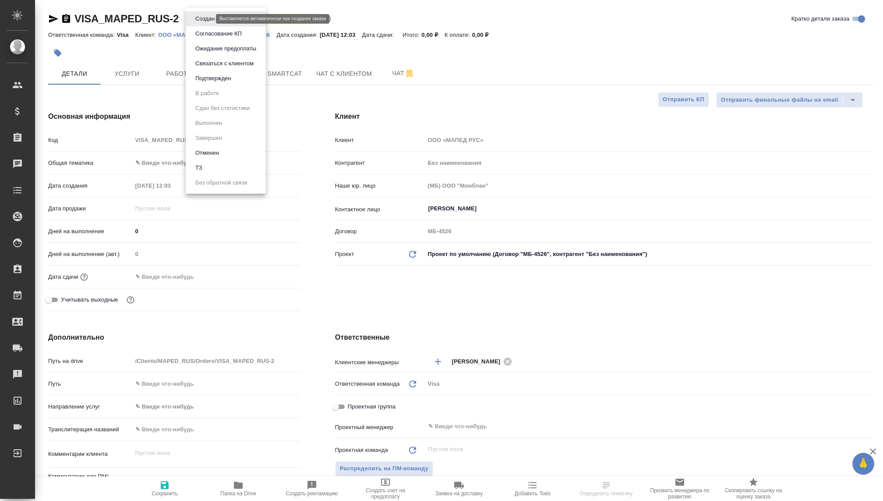
click at [206, 17] on body "🙏 .cls-1 fill:#fff; AWATERA Kovaleva Ekaterina Клиенты Спецификации Заказы Чаты…" at bounding box center [441, 250] width 883 height 501
click at [215, 48] on button "Ожидание предоплаты" at bounding box center [226, 49] width 66 height 10
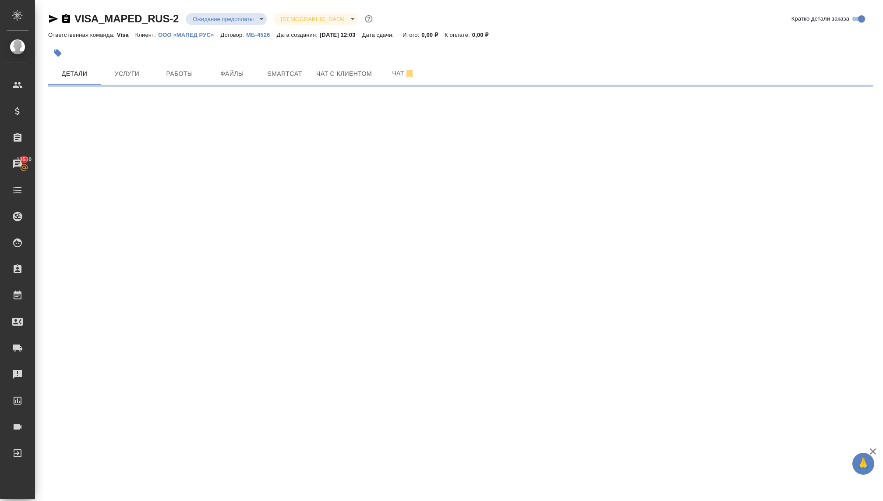
select select "RU"
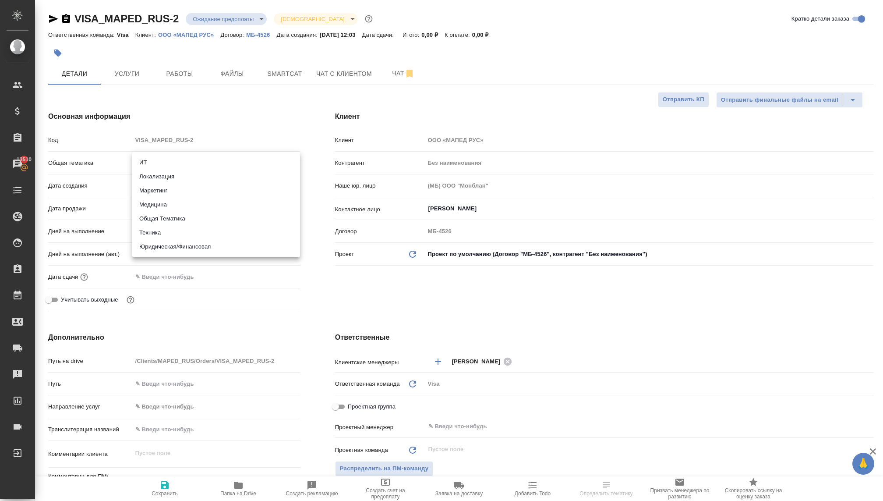
click at [184, 163] on body "🙏 .cls-1 fill:#fff; AWATERA Kovaleva Ekaterina Клиенты Спецификации Заказы 1351…" at bounding box center [441, 250] width 883 height 501
click at [166, 248] on li "Юридическая/Финансовая" at bounding box center [216, 247] width 168 height 14
type input "yr-fn"
type textarea "x"
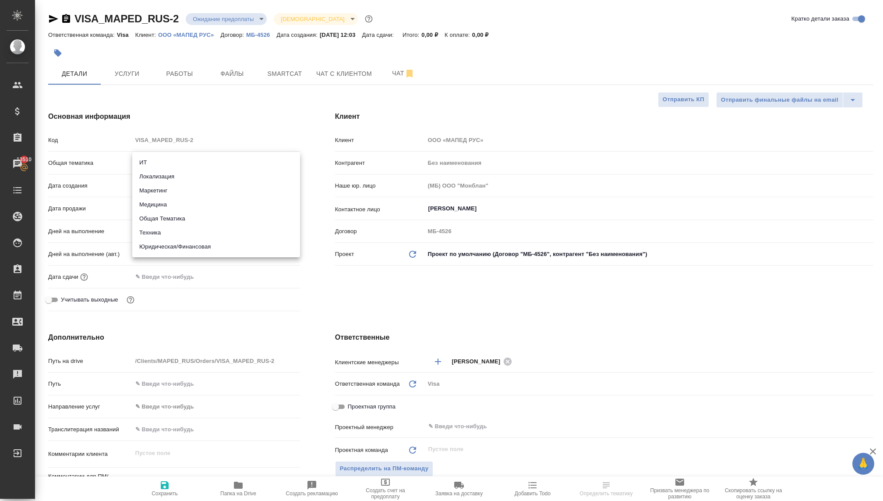
type textarea "x"
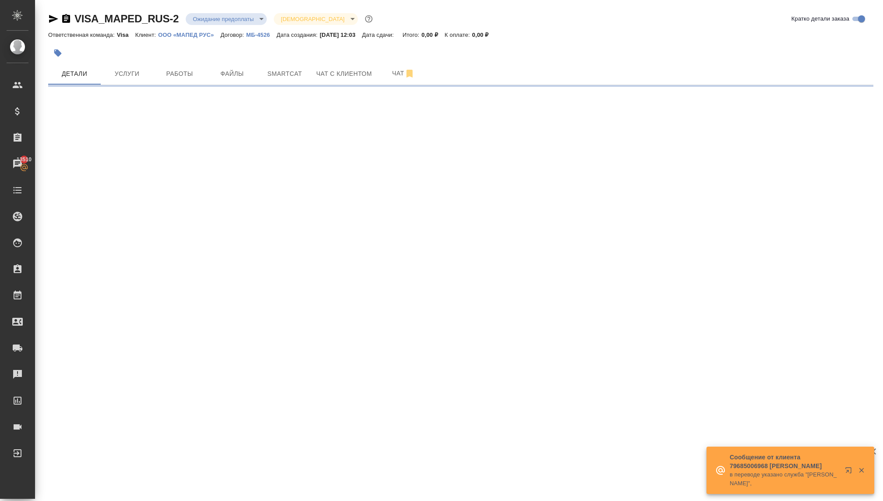
select select "RU"
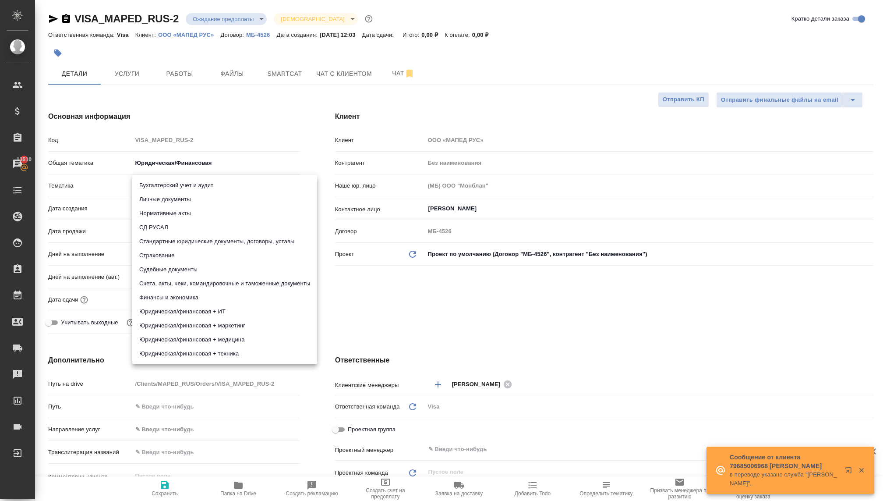
click at [149, 190] on body "🙏 .cls-1 fill:#fff; AWATERA Kovaleva Ekaterina Клиенты Спецификации Заказы 1351…" at bounding box center [441, 250] width 883 height 501
click at [156, 204] on li "Личные документы" at bounding box center [224, 199] width 185 height 14
type input "5a8b8b956a9677013d343cfe"
type textarea "x"
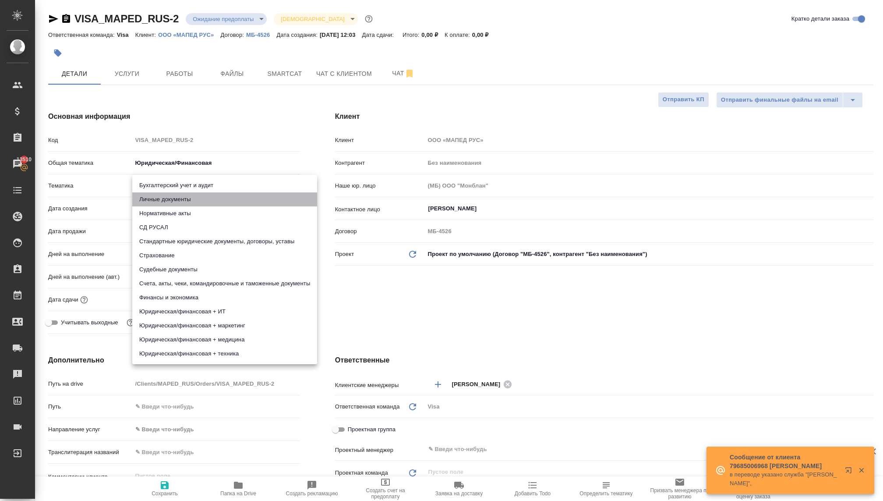
type textarea "x"
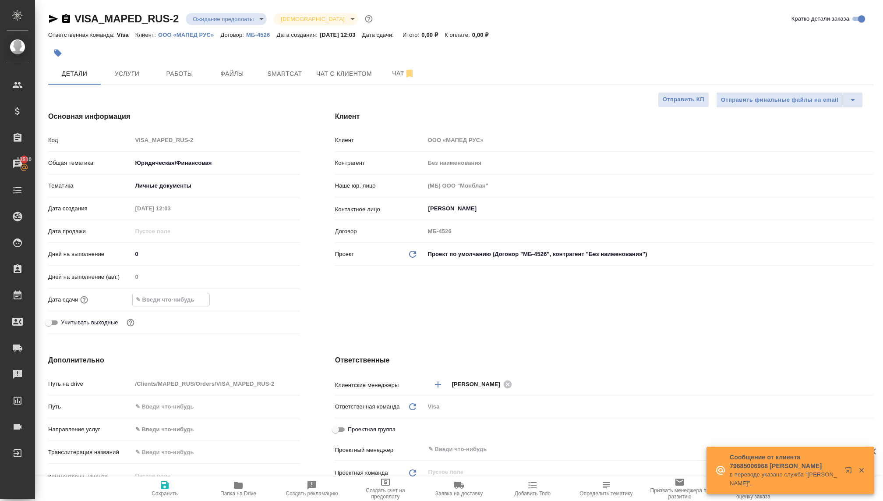
click at [137, 298] on input "text" at bounding box center [171, 299] width 77 height 13
click at [273, 298] on icon "button" at bounding box center [274, 299] width 11 height 11
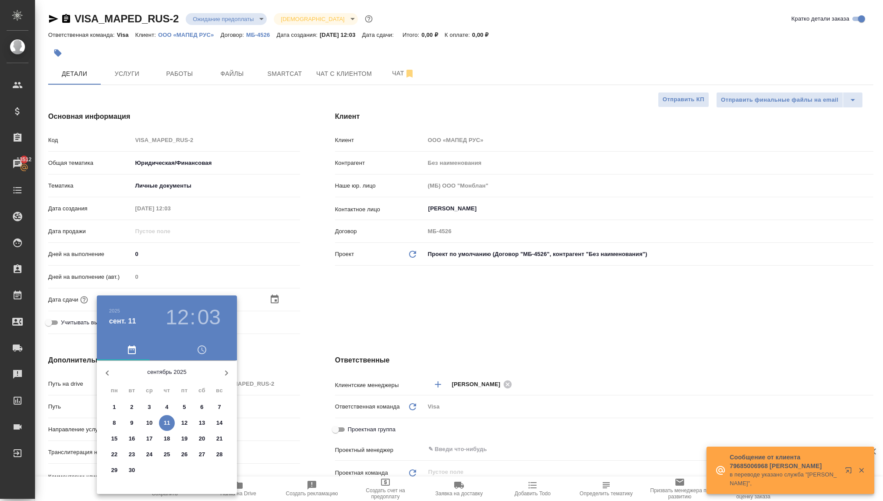
click at [227, 377] on icon "button" at bounding box center [226, 373] width 11 height 11
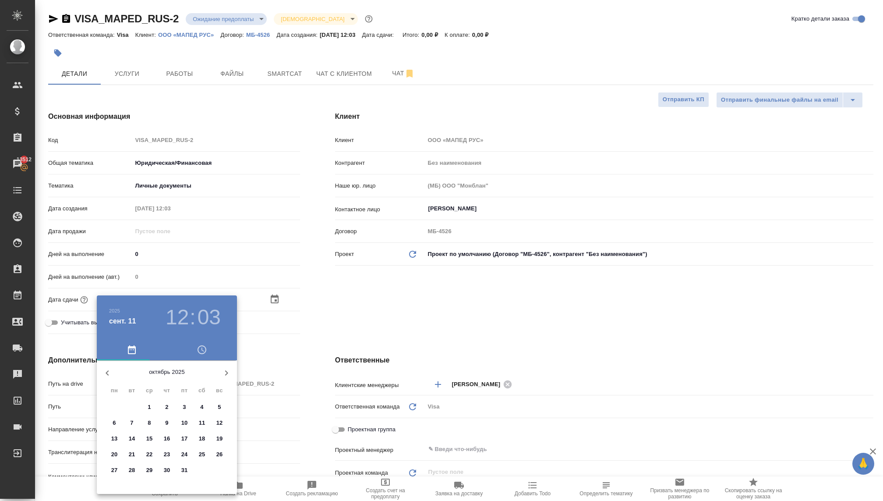
click at [218, 439] on p "19" at bounding box center [219, 438] width 7 height 9
type input "[DATE] 12:03"
type textarea "x"
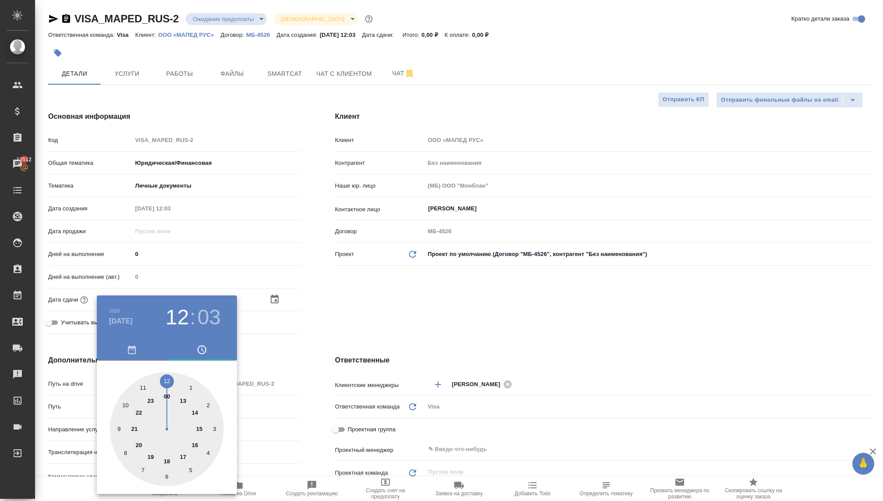
click at [358, 305] on div at bounding box center [441, 250] width 883 height 501
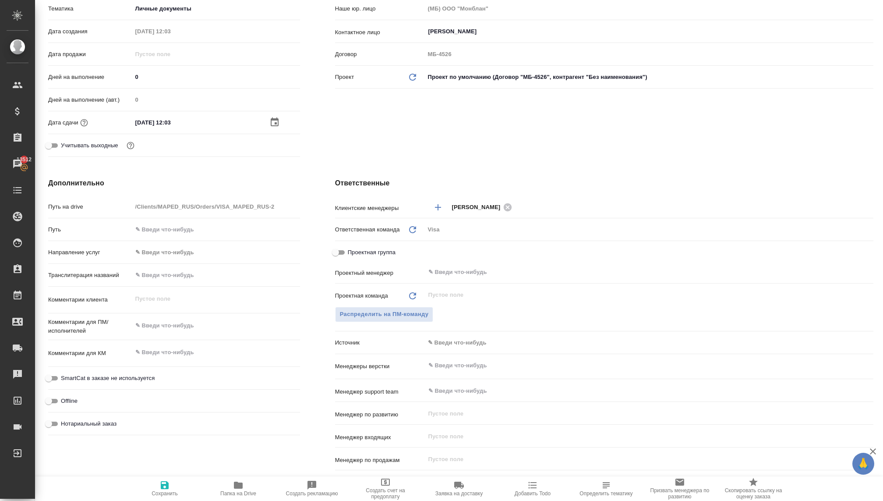
scroll to position [193, 0]
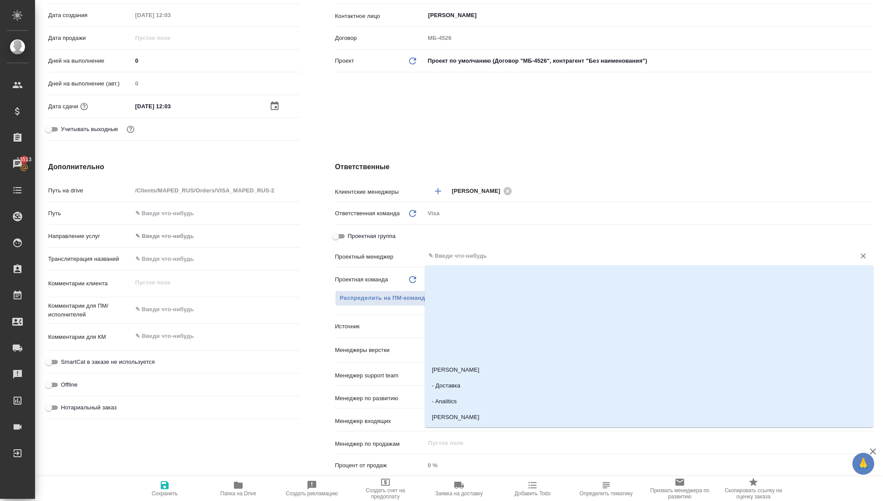
click at [461, 258] on input "text" at bounding box center [635, 256] width 414 height 11
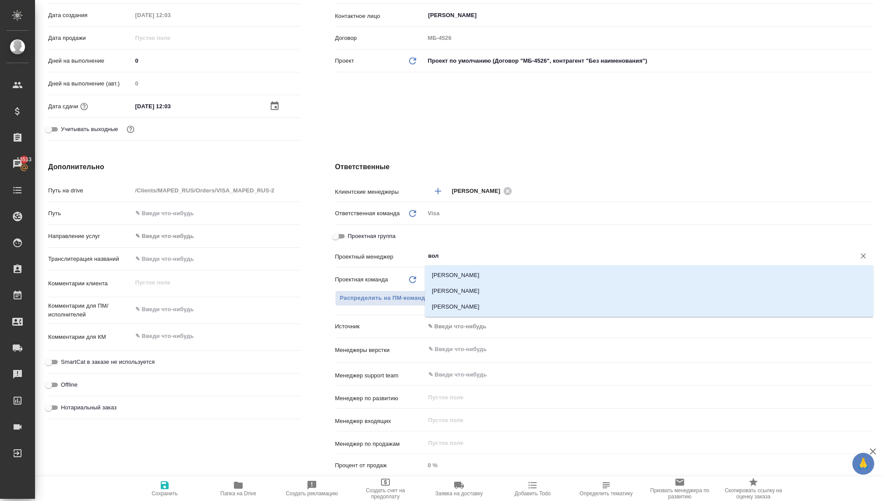
type input "волк"
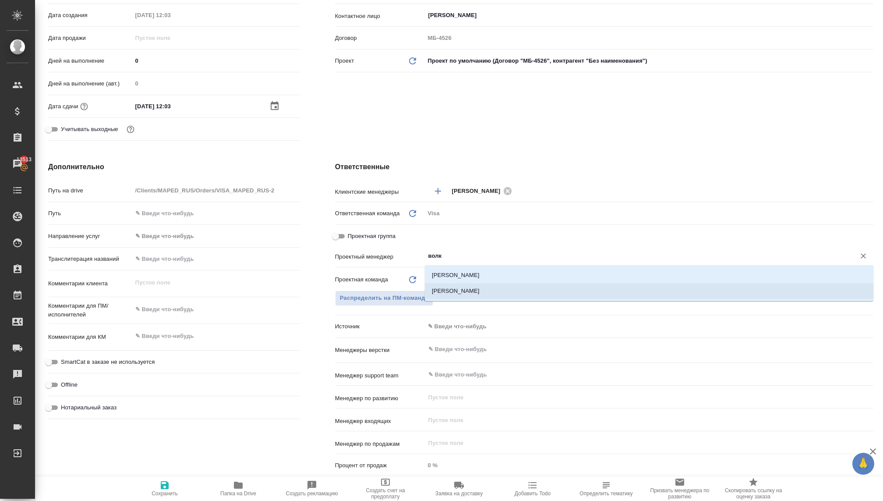
click at [472, 290] on li "Волкова Кристина" at bounding box center [649, 291] width 449 height 16
type textarea "x"
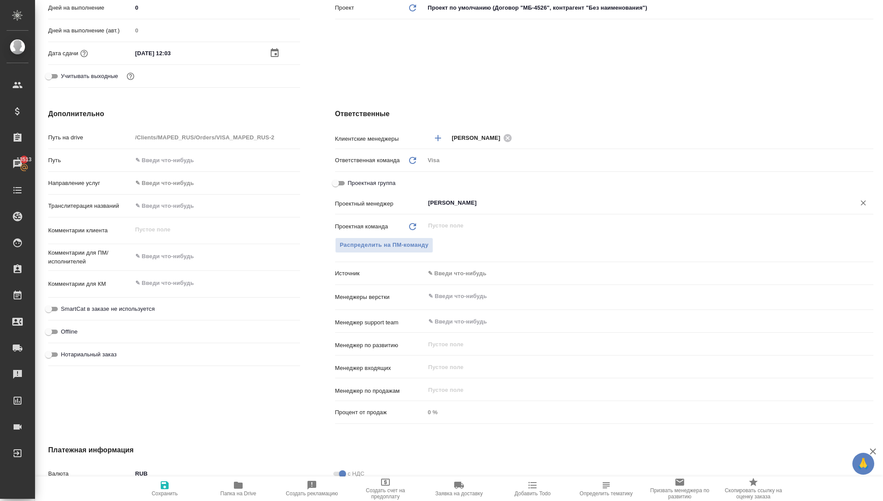
scroll to position [248, 0]
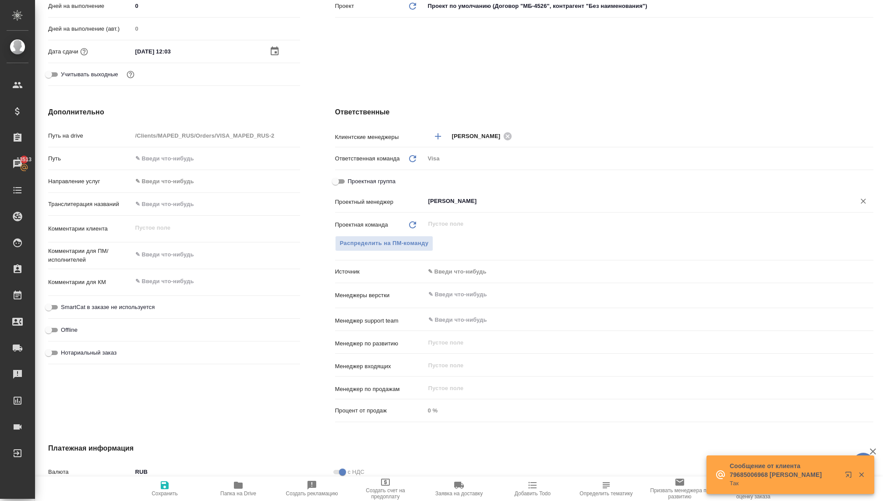
type input "Волкова Кристина"
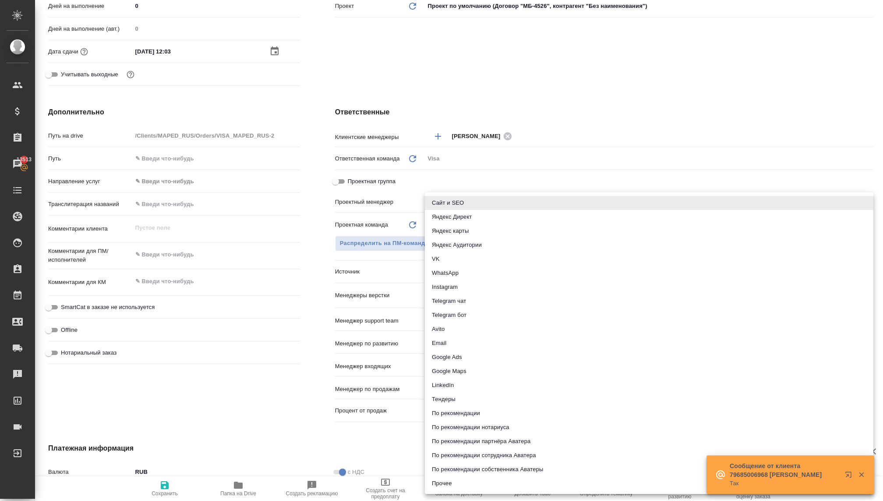
click at [435, 270] on body "🙏 .cls-1 fill:#fff; AWATERA Kovaleva Ekaterina Клиенты Спецификации Заказы 1351…" at bounding box center [441, 250] width 883 height 501
click at [449, 305] on li "Telegram чат" at bounding box center [649, 301] width 449 height 14
type textarea "x"
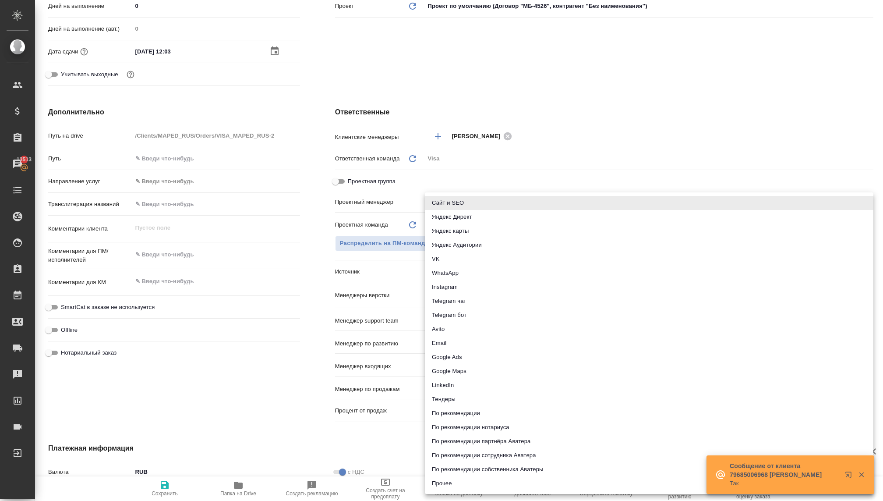
type input "telegram"
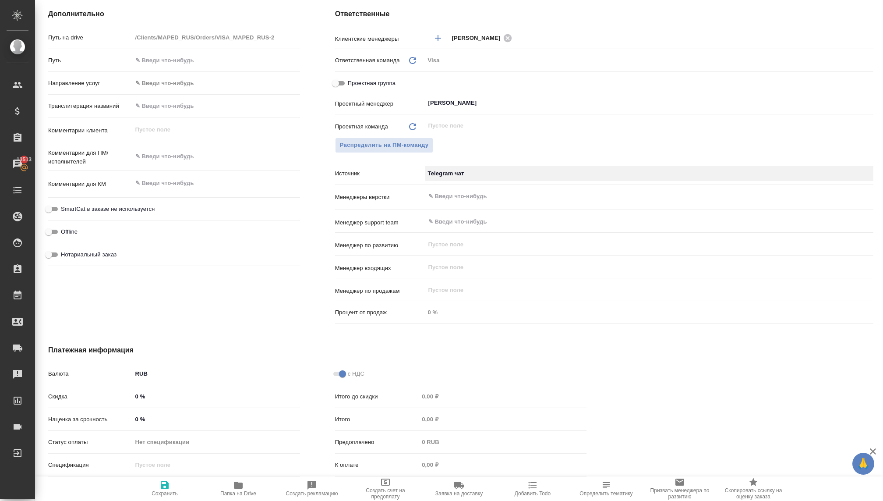
scroll to position [370, 0]
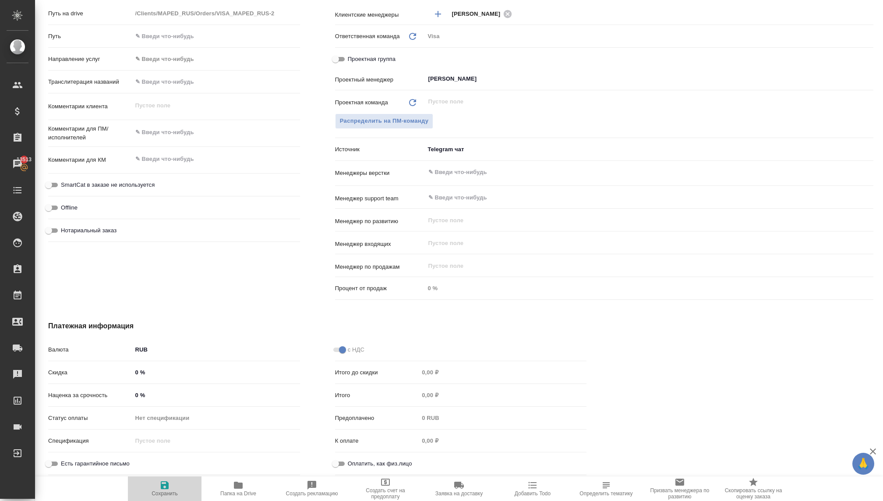
click at [168, 483] on icon "button" at bounding box center [165, 485] width 8 height 8
type textarea "x"
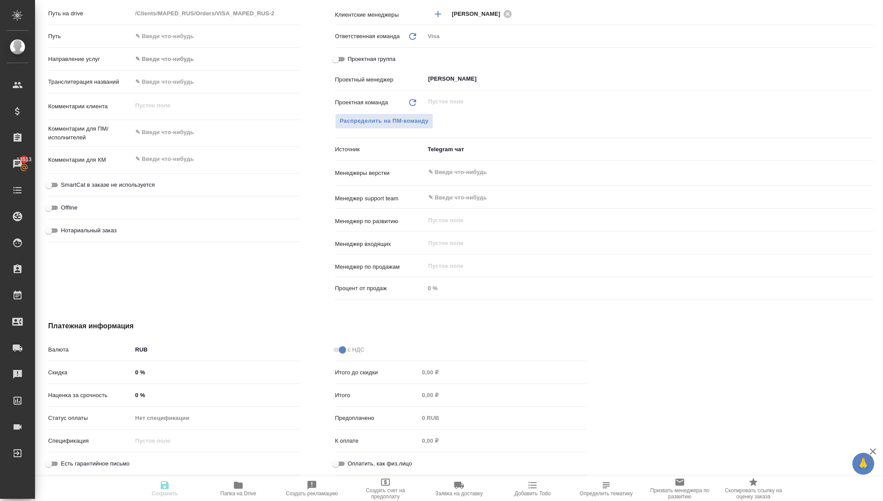
type textarea "x"
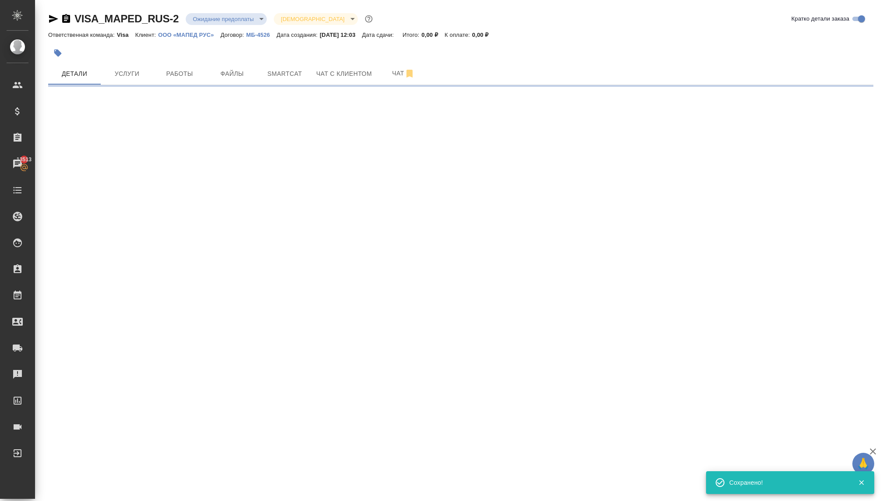
scroll to position [0, 0]
select select "RU"
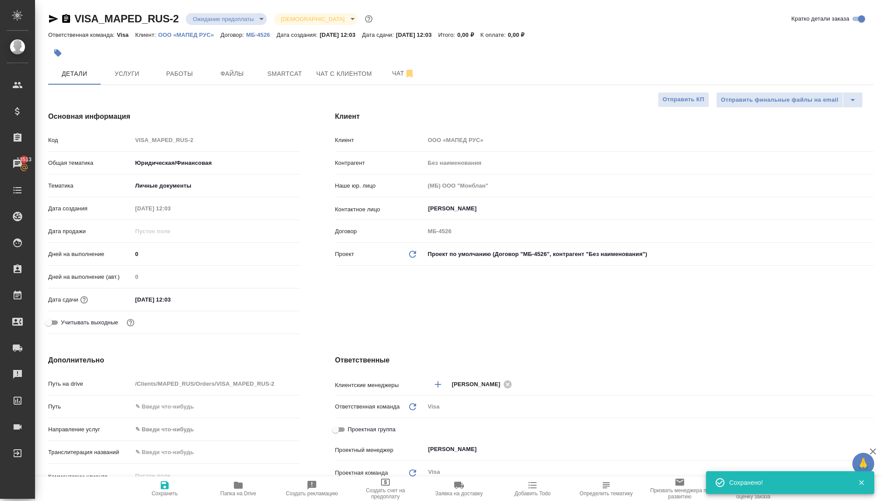
type textarea "x"
click at [132, 73] on span "Услуги" at bounding box center [127, 73] width 42 height 11
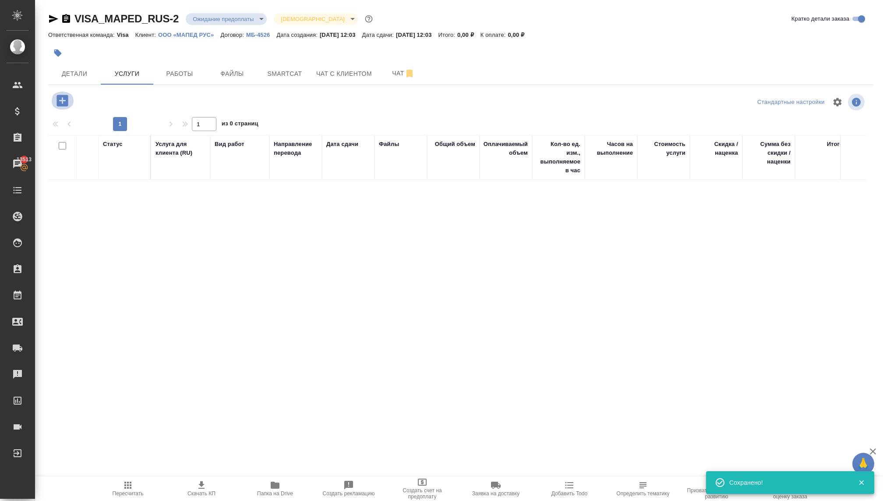
click at [62, 96] on icon "button" at bounding box center [62, 100] width 11 height 11
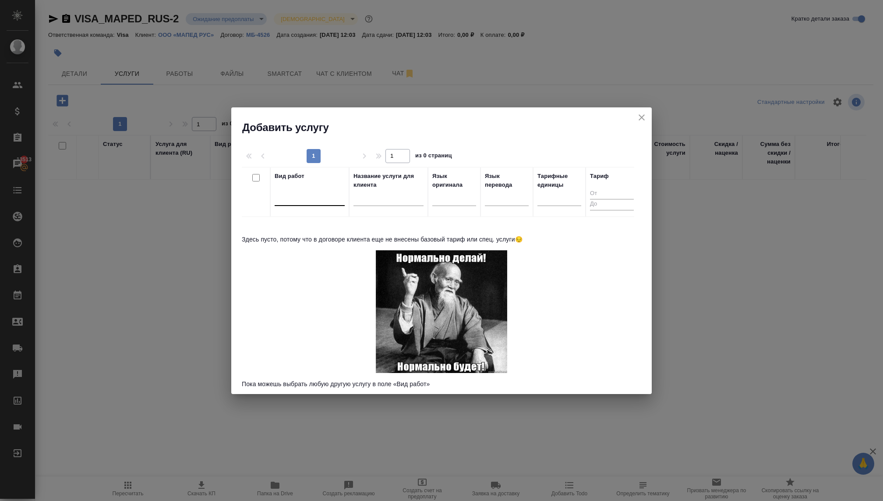
click at [287, 199] on div at bounding box center [310, 197] width 70 height 13
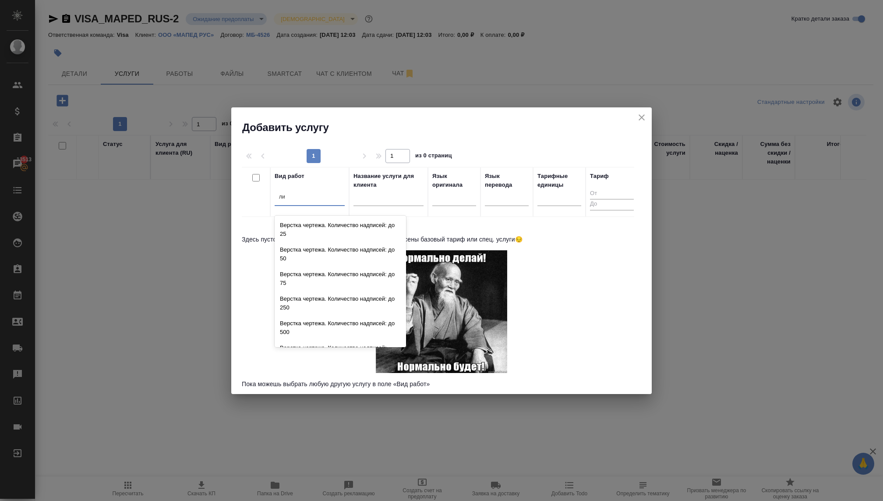
type input "л"
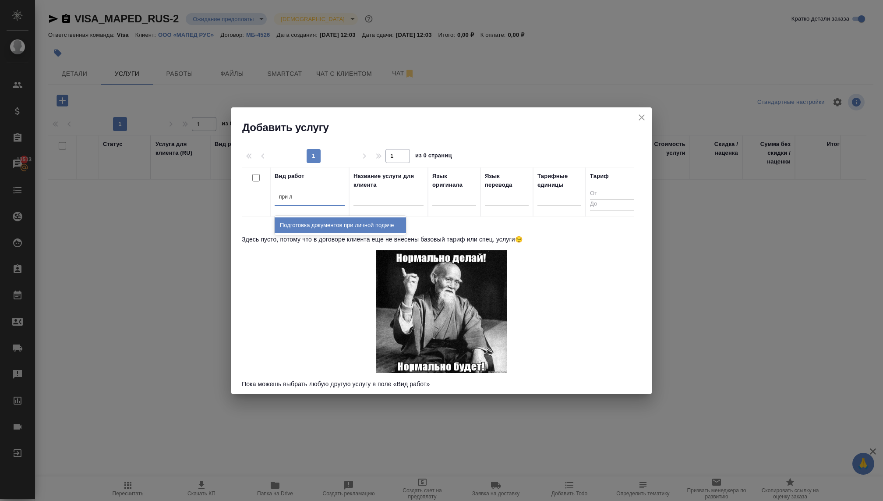
type input "при ли"
click at [333, 223] on div "Подготовка документов при личной подаче" at bounding box center [340, 225] width 131 height 16
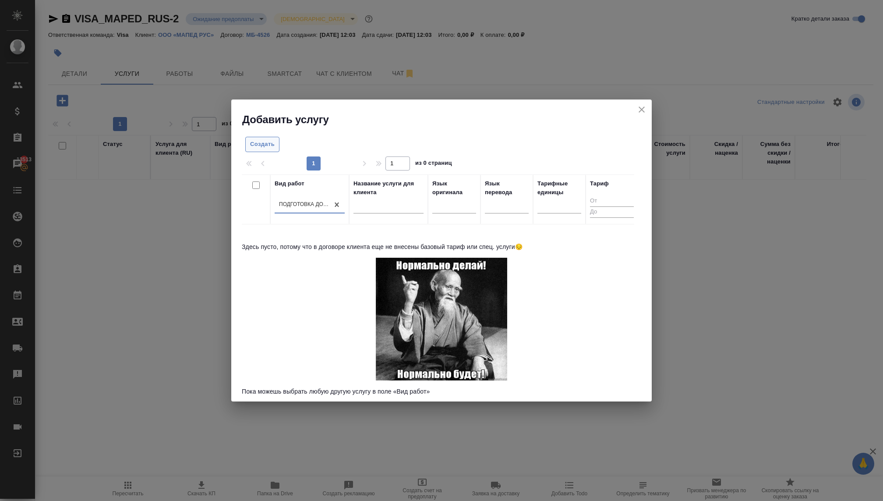
click at [262, 145] on span "Создать" at bounding box center [262, 144] width 25 height 10
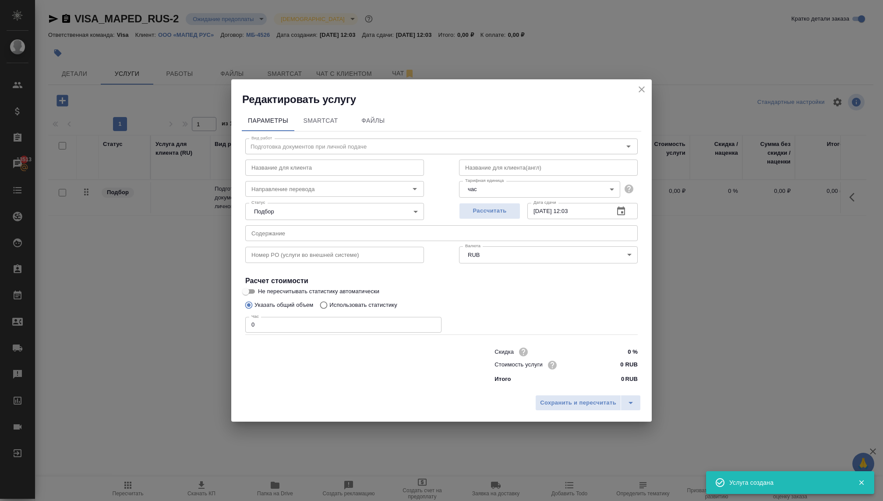
click at [361, 207] on body "🙏 .cls-1 fill:#fff; AWATERA Kovaleva Ekaterina Клиенты Спецификации Заказы 1351…" at bounding box center [441, 250] width 883 height 501
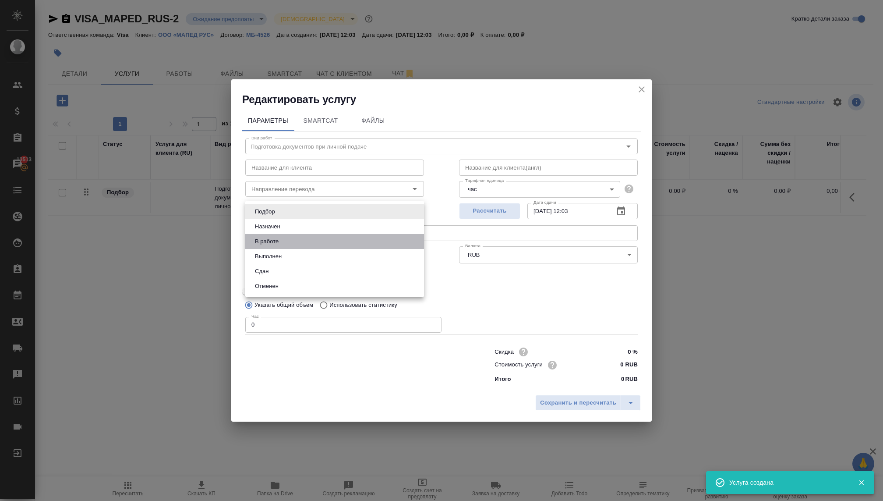
click at [302, 240] on li "В работе" at bounding box center [334, 241] width 179 height 15
type input "inProgress"
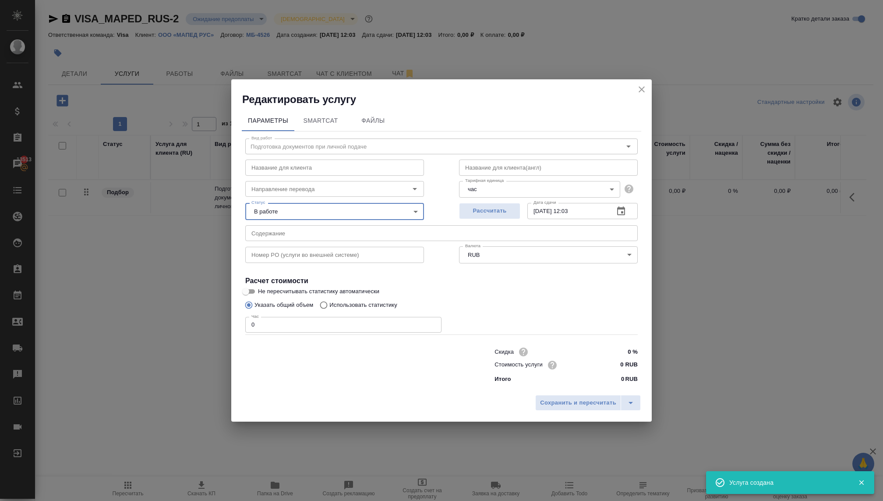
click at [292, 322] on input "0" at bounding box center [343, 325] width 196 height 16
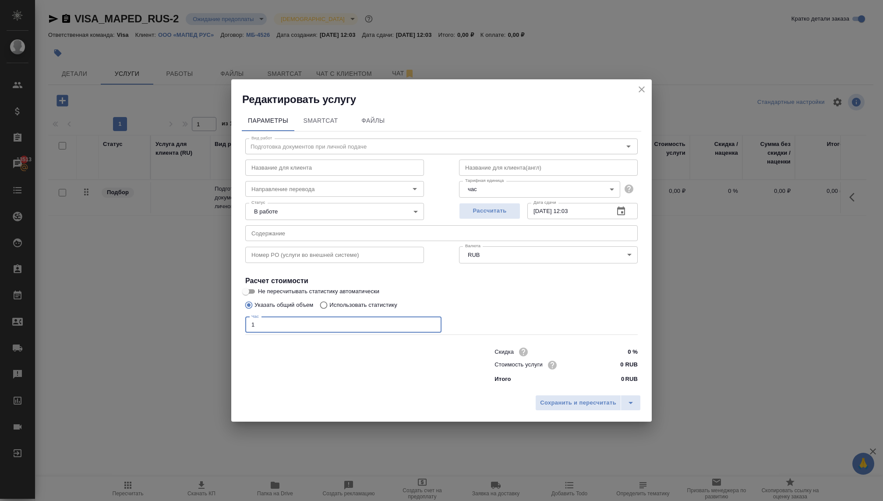
type input "1"
click at [596, 365] on div "Стоимость услуги 0 RUB" at bounding box center [566, 364] width 143 height 13
click at [614, 363] on input "0 RUB" at bounding box center [621, 364] width 33 height 13
type input "8250 RUB"
click at [592, 401] on span "Сохранить и пересчитать" at bounding box center [578, 403] width 76 height 10
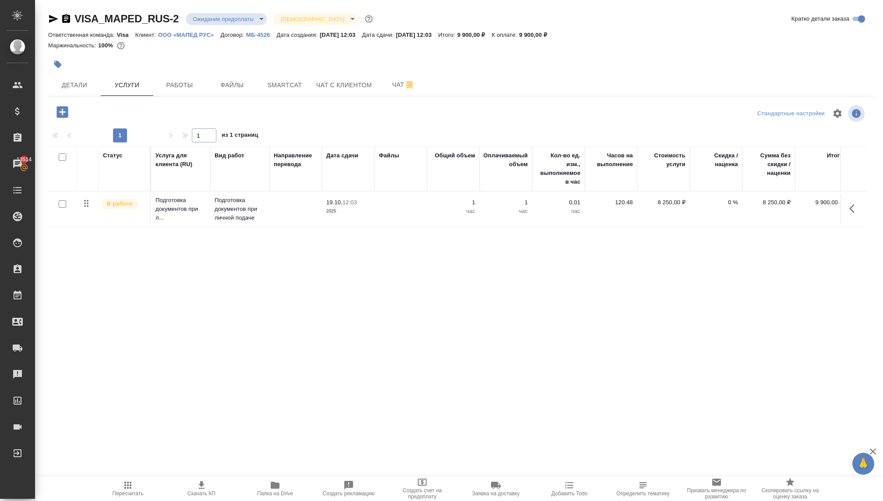
click at [548, 212] on p "час" at bounding box center [559, 211] width 44 height 9
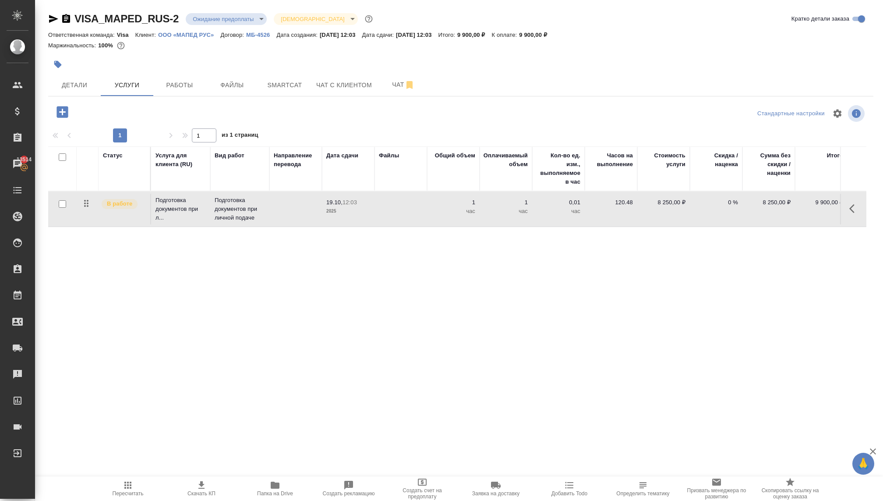
click at [548, 212] on p "час" at bounding box center [559, 211] width 44 height 9
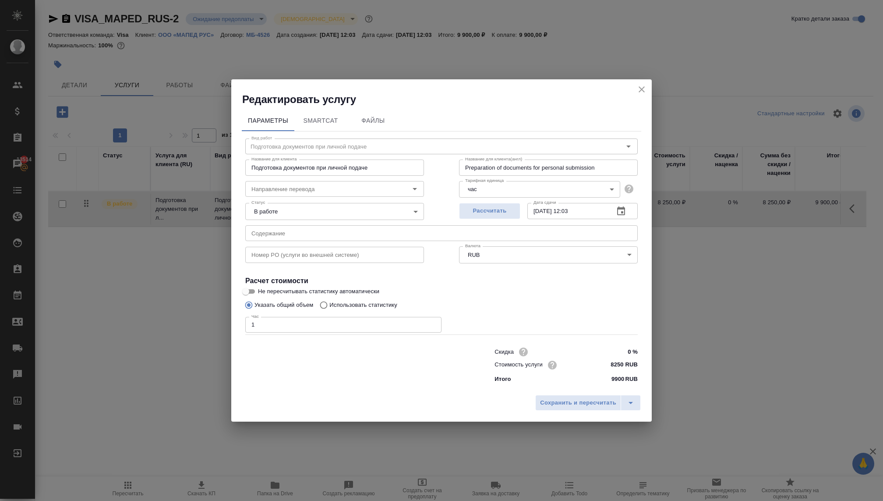
click at [609, 367] on input "8250 RUB" at bounding box center [621, 364] width 33 height 13
drag, startPoint x: 625, startPoint y: 364, endPoint x: 585, endPoint y: 364, distance: 40.7
click at [584, 364] on div "Стоимость услуги 8250 RUB" at bounding box center [566, 365] width 143 height 14
type input "9900 RUB"
click at [599, 404] on span "Сохранить и пересчитать" at bounding box center [578, 403] width 76 height 10
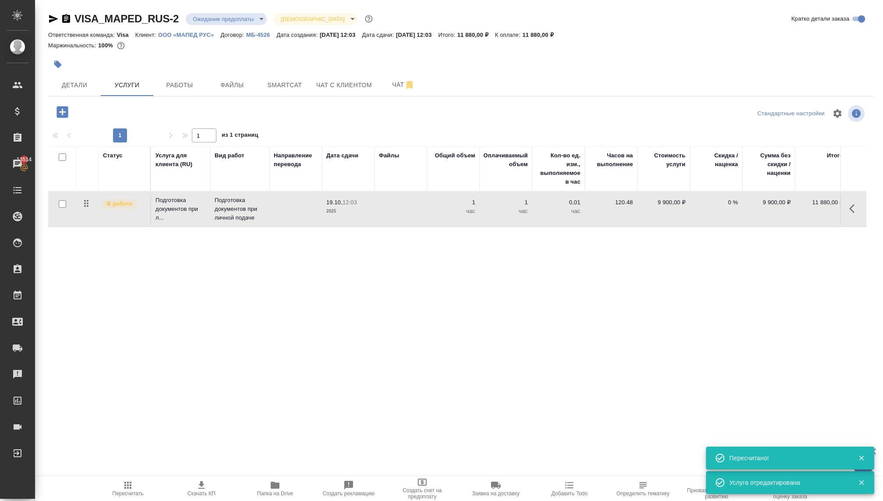
click at [61, 110] on icon "button" at bounding box center [62, 111] width 11 height 11
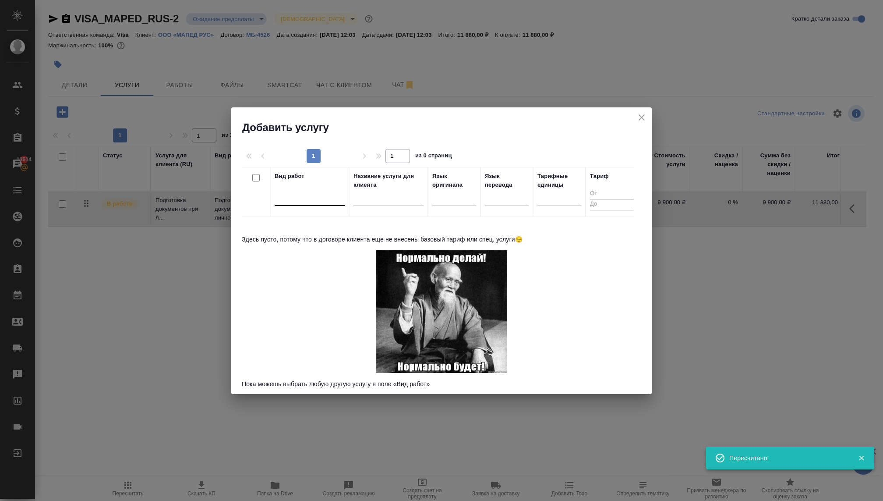
click at [315, 198] on div at bounding box center [310, 197] width 70 height 13
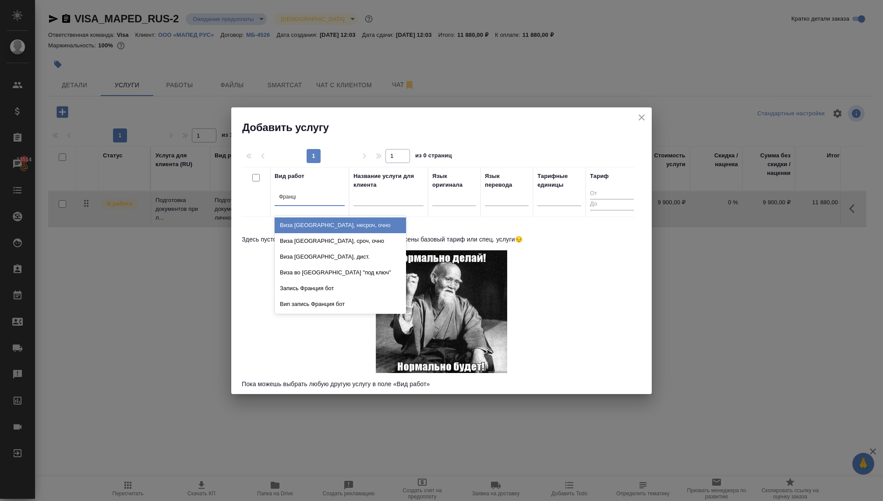
type input "Франция"
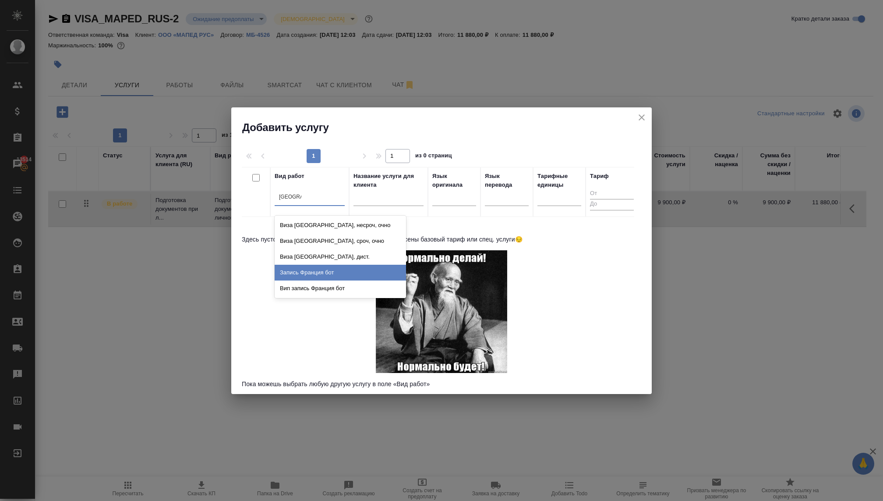
click at [333, 277] on div "Запись Франция бот" at bounding box center [340, 273] width 131 height 16
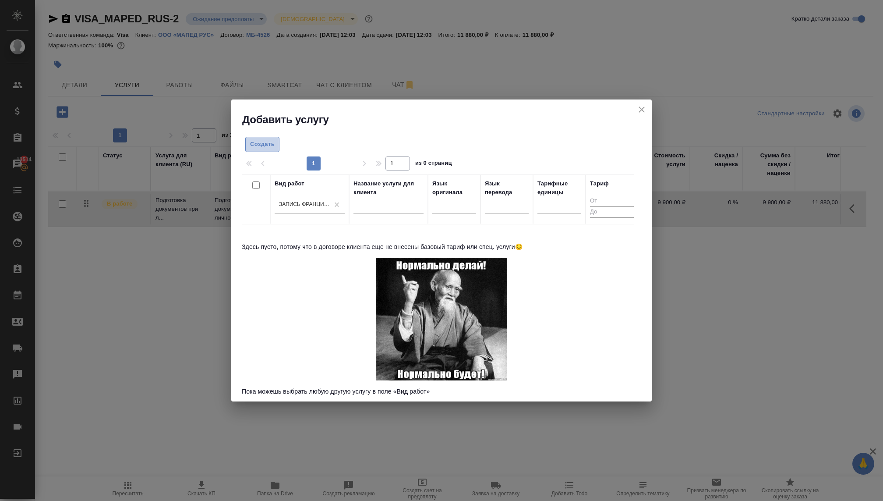
click at [263, 142] on span "Создать" at bounding box center [262, 144] width 25 height 10
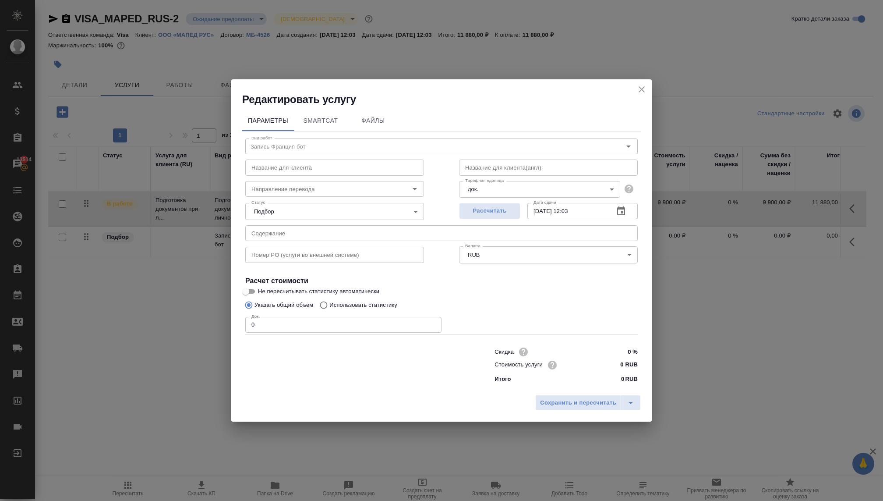
click at [373, 212] on body "🙏 .cls-1 fill:#fff; AWATERA Kovaleva Ekaterina Клиенты Спецификации Заказы 1351…" at bounding box center [441, 250] width 883 height 501
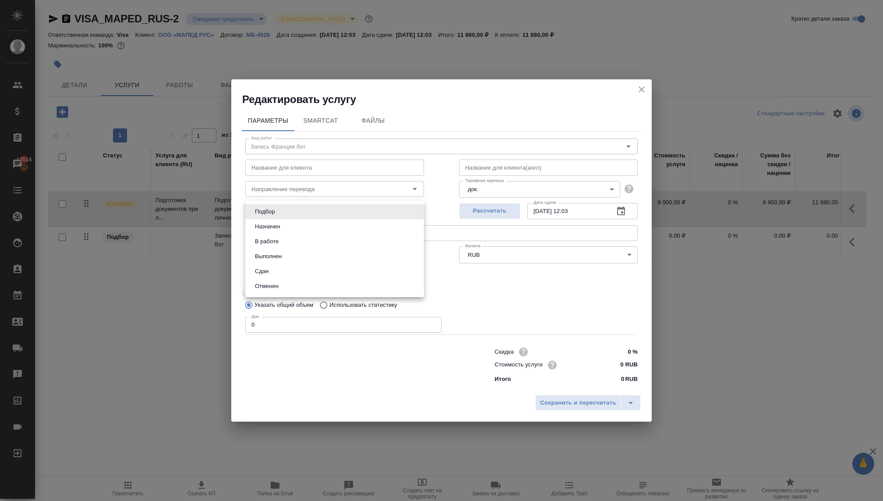
click at [283, 241] on li "В работе" at bounding box center [334, 241] width 179 height 15
type input "inProgress"
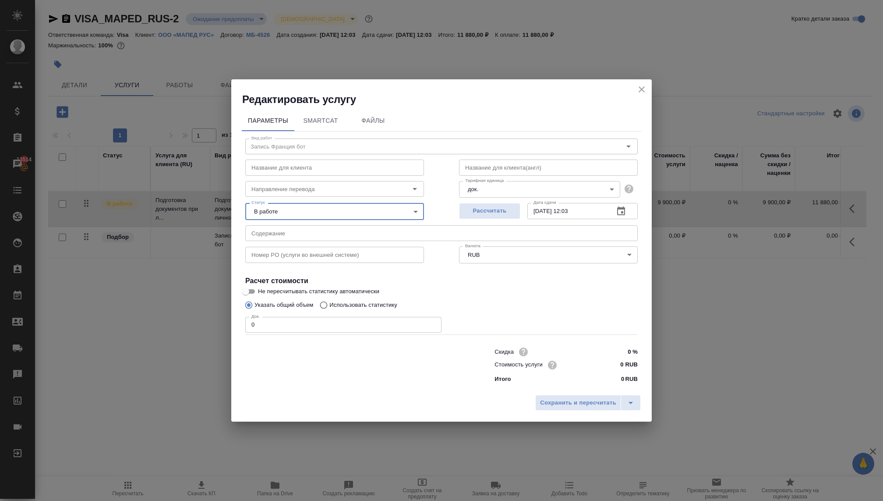
click at [612, 364] on input "0 RUB" at bounding box center [621, 364] width 33 height 13
type input "26600 RUB"
click at [417, 322] on input "0" at bounding box center [343, 325] width 196 height 16
type input "1"
click at [551, 407] on span "Сохранить и пересчитать" at bounding box center [578, 403] width 76 height 10
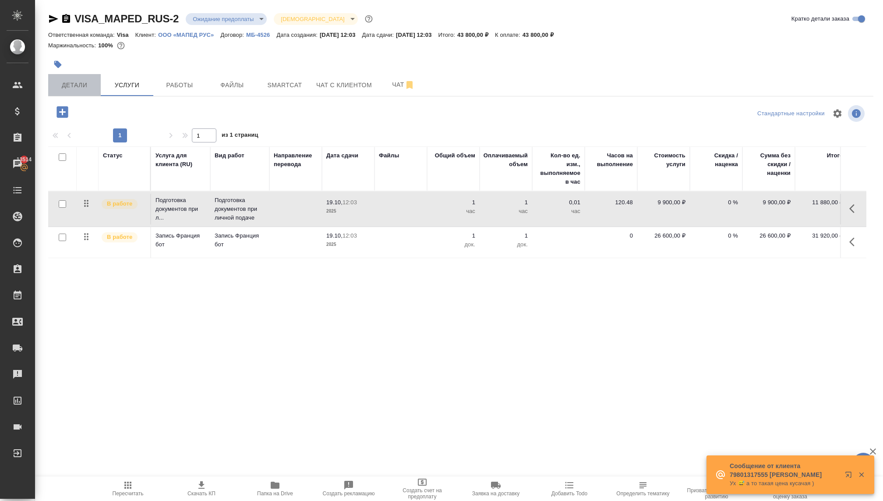
click at [71, 89] on span "Детали" at bounding box center [74, 85] width 42 height 11
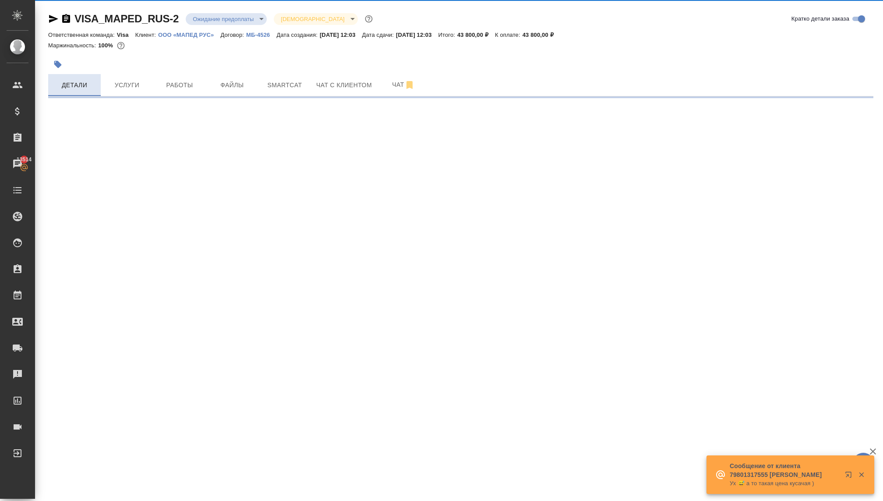
select select "RU"
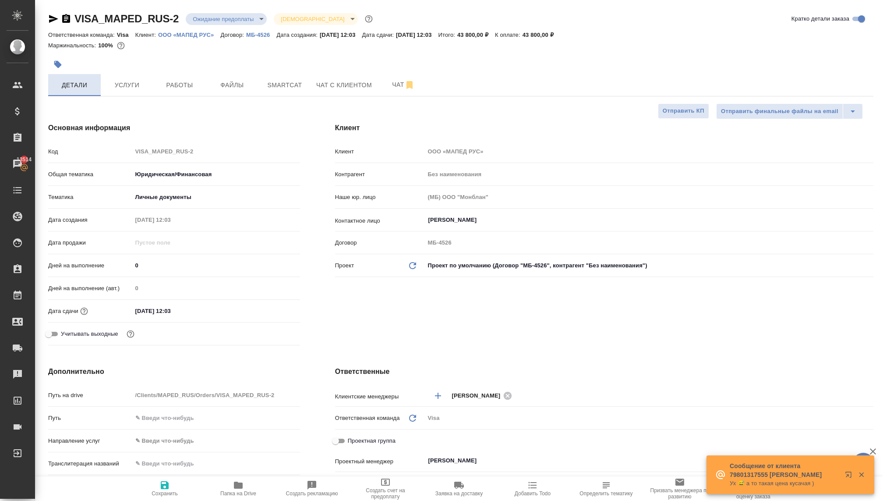
type textarea "x"
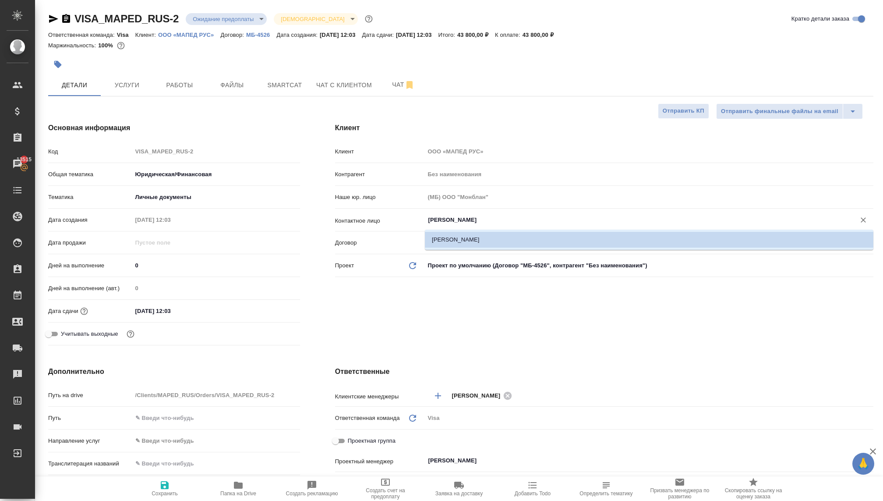
click at [447, 224] on input "[PERSON_NAME]" at bounding box center [635, 220] width 414 height 11
click at [447, 243] on li "[PERSON_NAME]" at bounding box center [649, 240] width 449 height 16
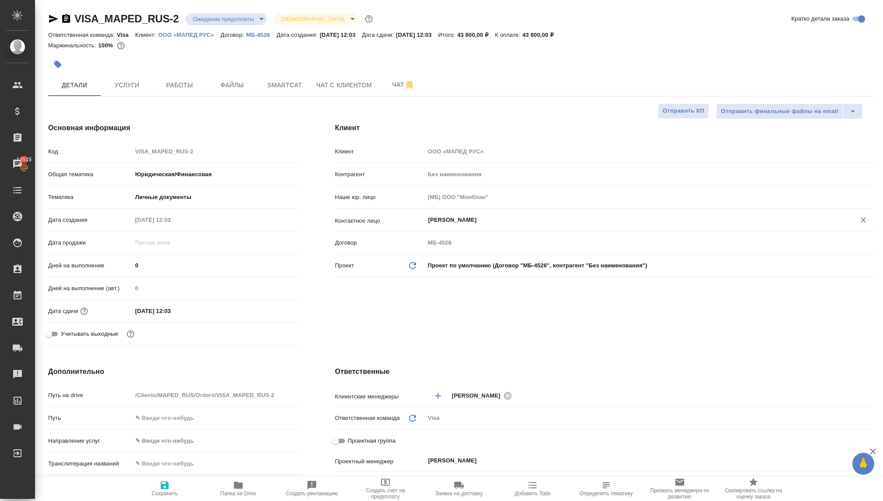
click at [432, 320] on div "Клиент Клиент ООО «МАПЕД РУС» Контрагент Без наименования Наше юр. лицо (МБ) ОО…" at bounding box center [605, 235] width 574 height 261
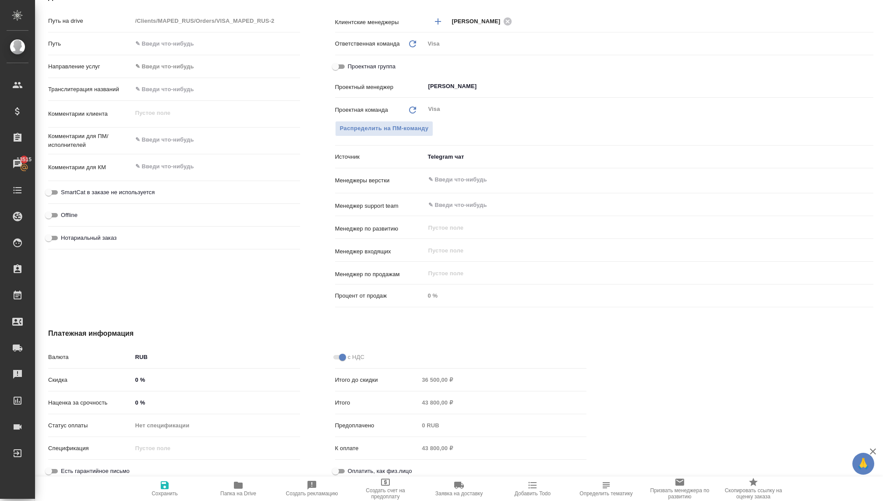
scroll to position [382, 0]
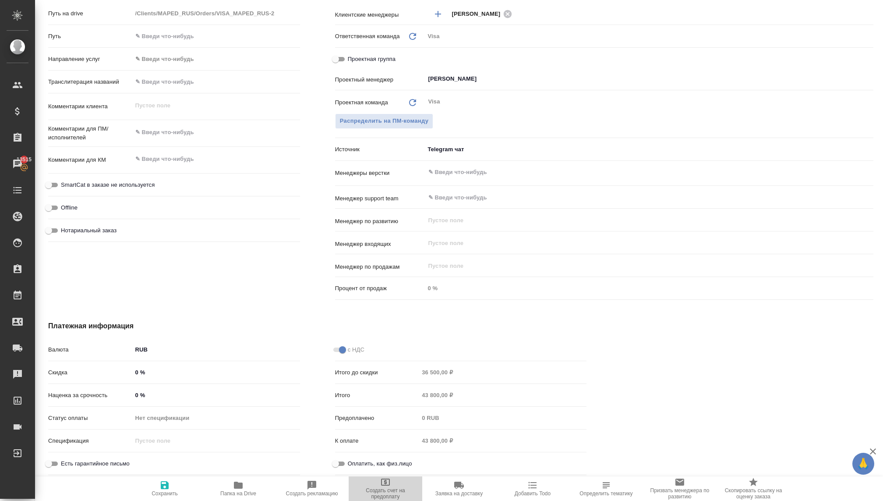
click at [396, 490] on span "Создать счет на предоплату" at bounding box center [385, 493] width 63 height 12
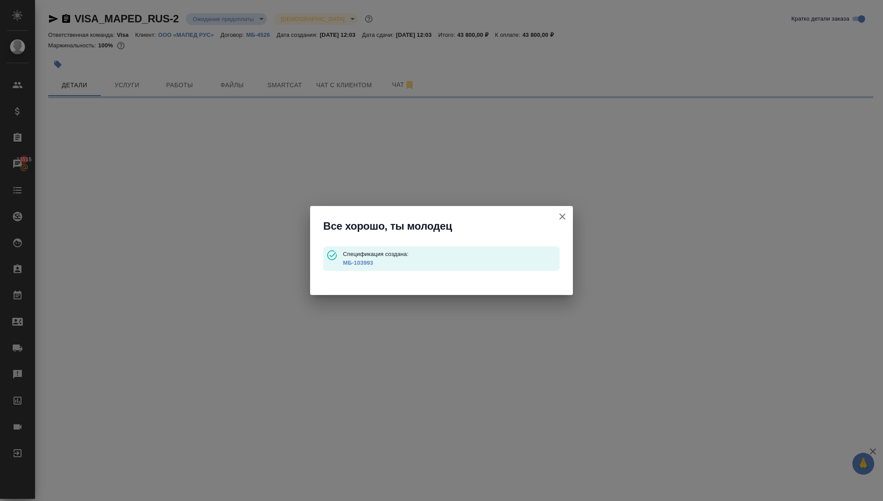
select select "RU"
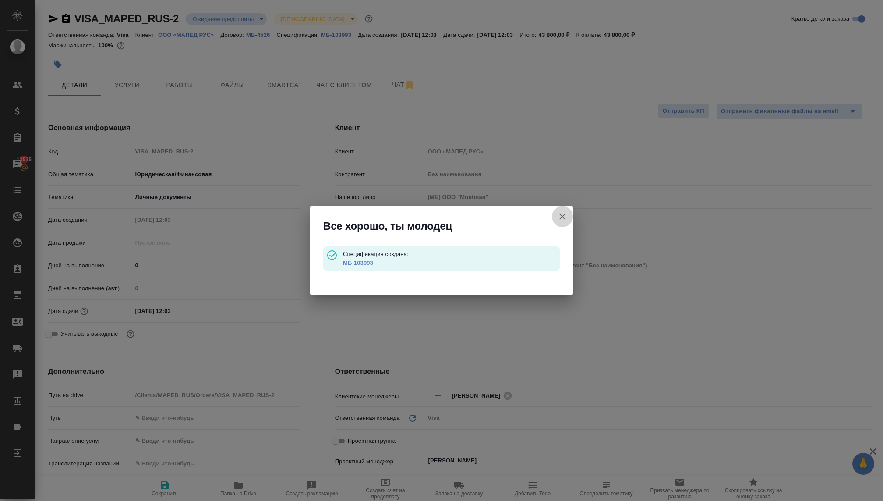
click at [557, 213] on icon "button" at bounding box center [562, 216] width 11 height 11
type textarea "x"
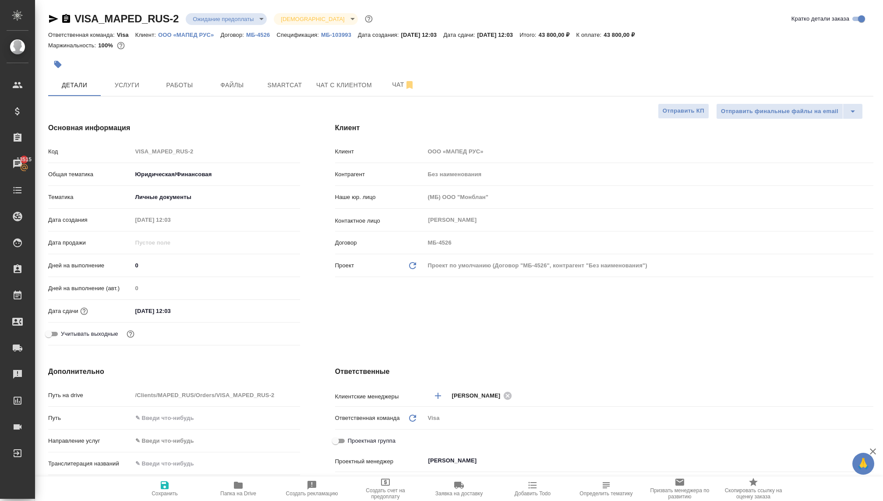
click at [339, 32] on p "МБ-103993" at bounding box center [339, 35] width 37 height 7
type textarea "x"
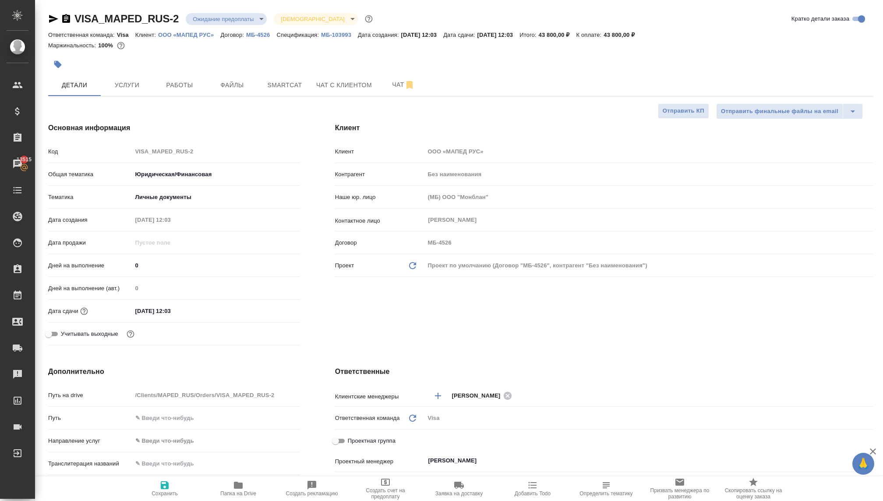
type textarea "x"
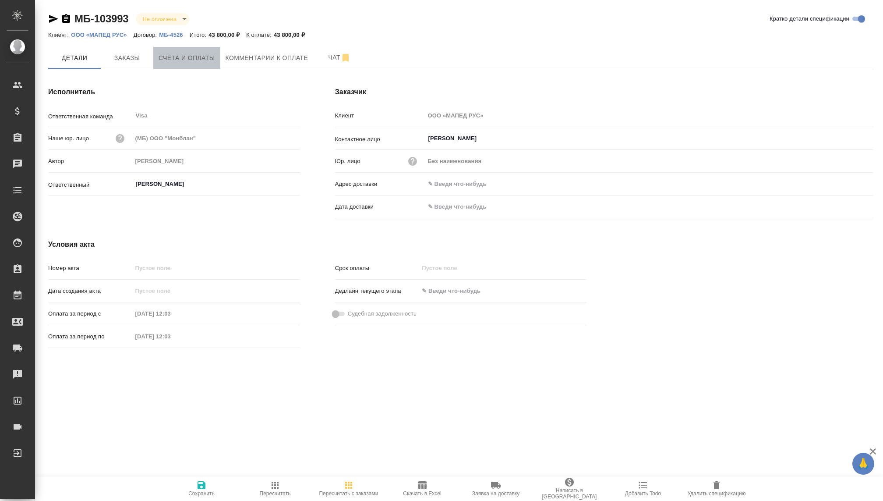
click at [188, 49] on button "Счета и оплаты" at bounding box center [186, 58] width 67 height 22
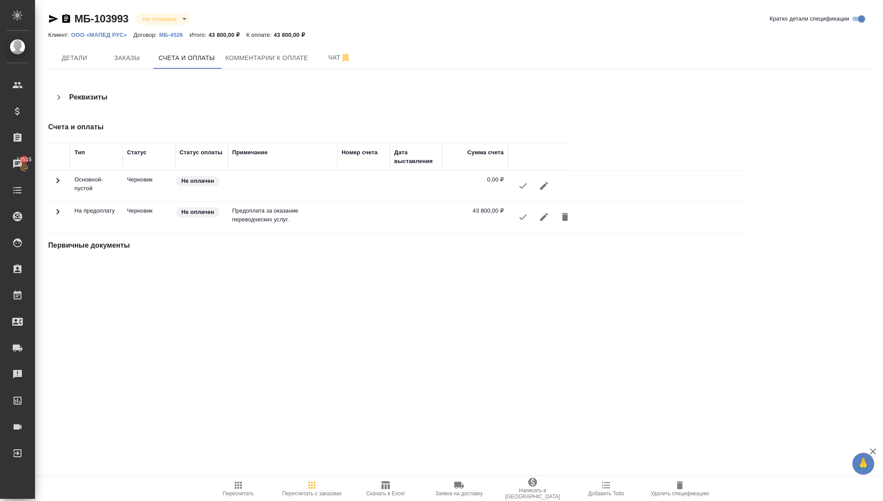
click at [54, 208] on icon at bounding box center [58, 211] width 11 height 11
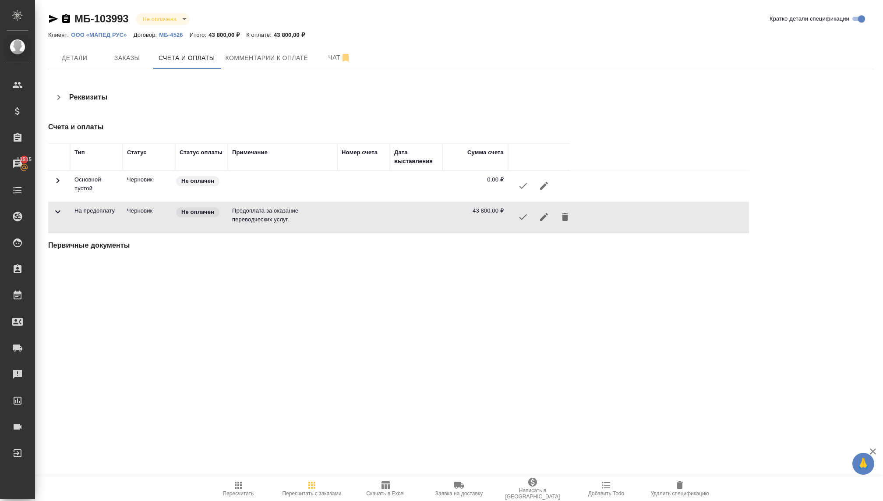
click at [54, 208] on icon at bounding box center [58, 211] width 11 height 11
click at [546, 212] on icon "button" at bounding box center [544, 217] width 11 height 11
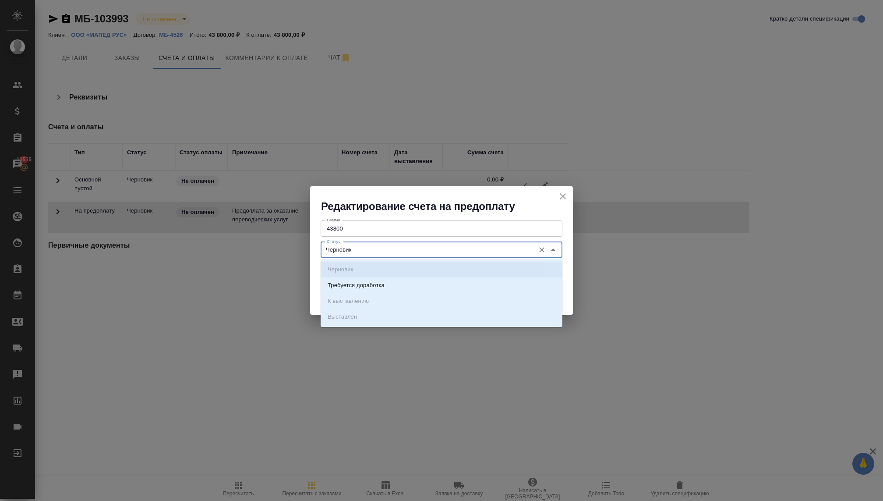
click at [407, 249] on input "Черновик" at bounding box center [426, 249] width 207 height 11
click at [383, 249] on input "Черновик" at bounding box center [426, 249] width 207 height 11
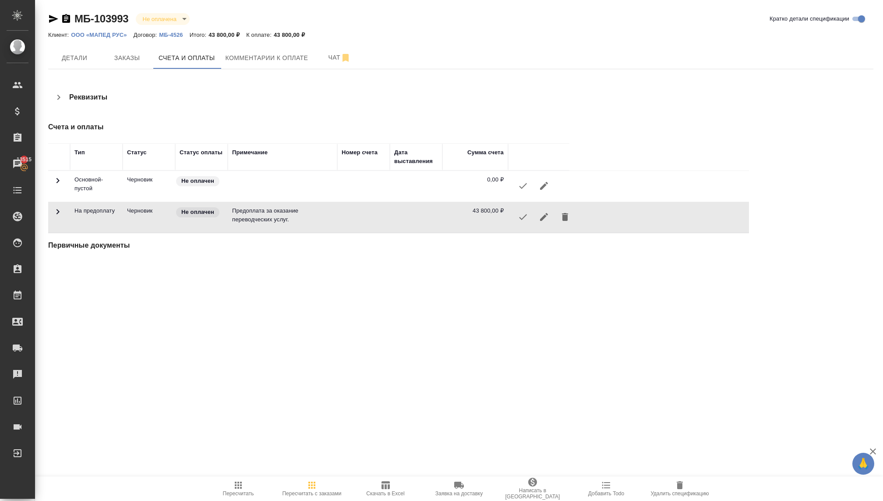
click at [542, 216] on icon "button" at bounding box center [544, 217] width 11 height 11
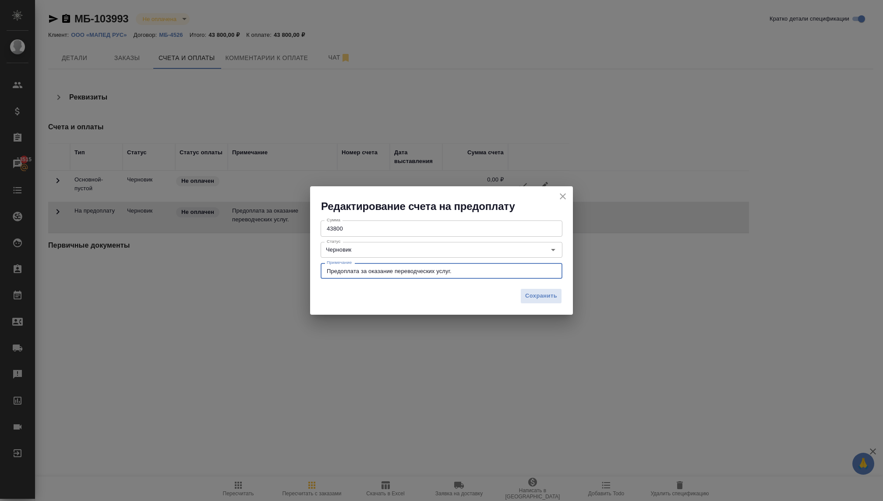
click at [397, 271] on textarea "Предоплата за оказание переводческих услуг." at bounding box center [442, 271] width 230 height 7
drag, startPoint x: 454, startPoint y: 270, endPoint x: 397, endPoint y: 269, distance: 56.5
click at [397, 269] on textarea "Предоплата за оказание переводческих услуг." at bounding box center [442, 271] width 230 height 7
type textarea "Предоплата за оформление визовых услуг ([GEOGRAPHIC_DATA] оформление + вип запи…"
click at [524, 295] on button "Сохранить" at bounding box center [542, 295] width 42 height 15
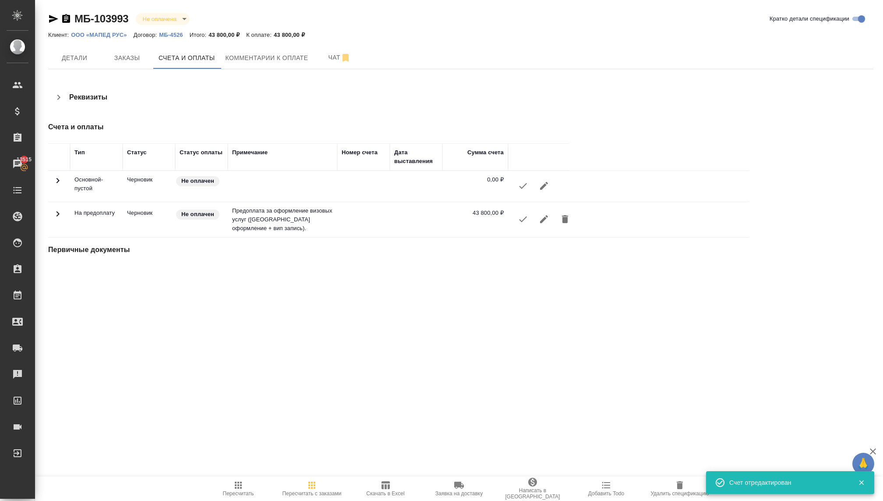
click at [538, 220] on button "button" at bounding box center [544, 219] width 21 height 21
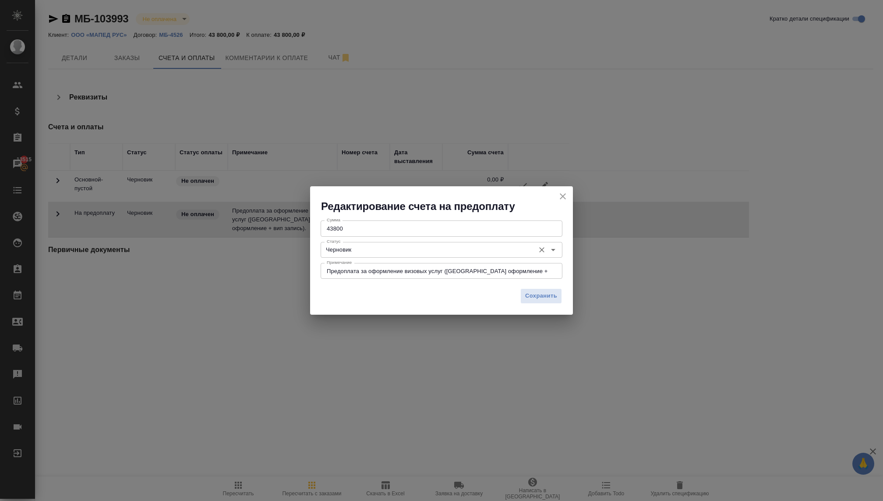
click at [455, 249] on input "Черновик" at bounding box center [426, 249] width 207 height 11
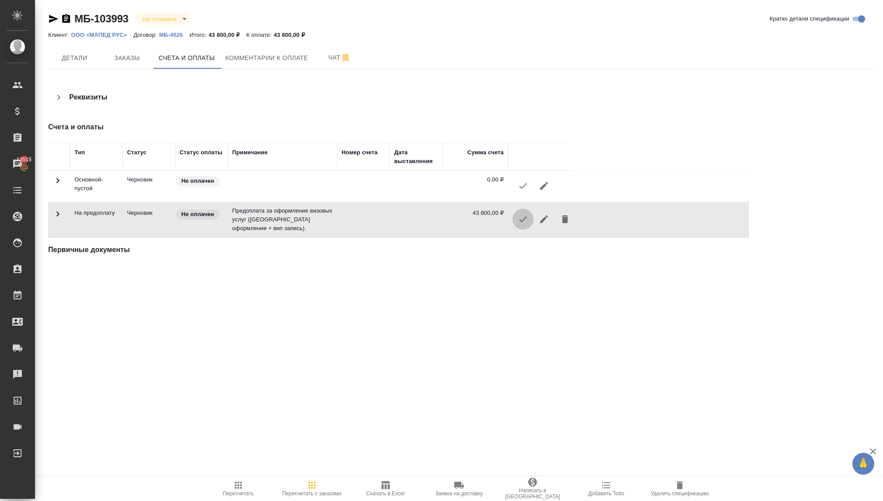
click at [521, 216] on icon "button" at bounding box center [523, 219] width 11 height 11
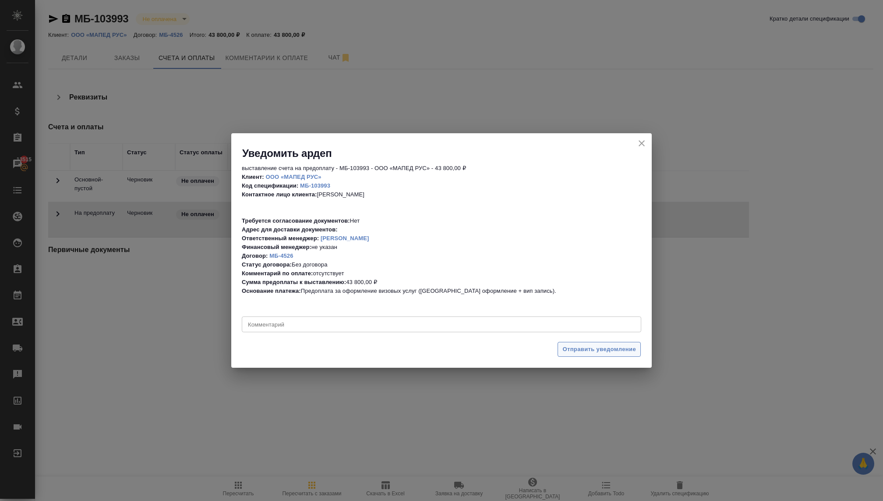
click at [575, 348] on span "Отправить уведомление" at bounding box center [600, 349] width 74 height 10
